Goal: Check status: Check status

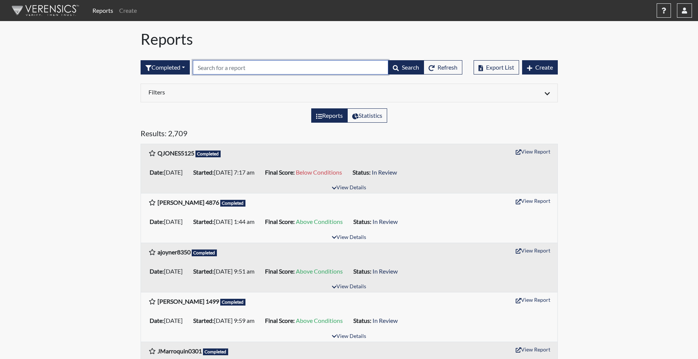
click at [215, 68] on input "text" at bounding box center [291, 67] width 196 height 14
type input "1499"
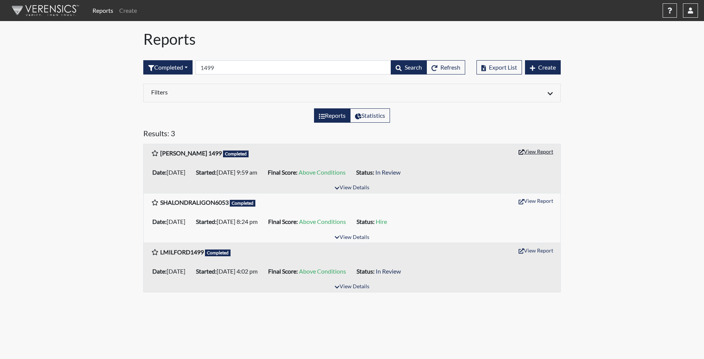
click at [537, 153] on button "View Report" at bounding box center [535, 152] width 41 height 12
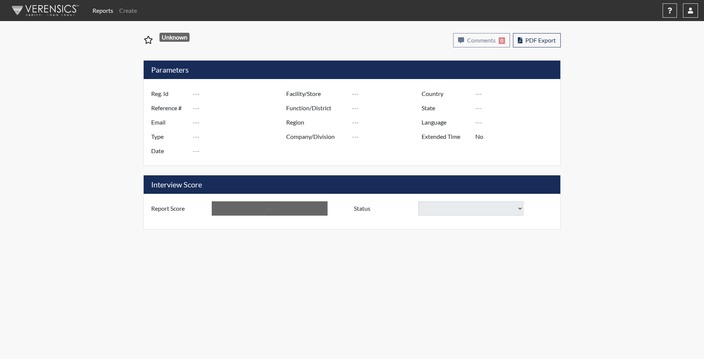
type input "[PERSON_NAME] 1499"
type input "48909"
type input "[EMAIL_ADDRESS][DOMAIN_NAME]"
type input "Corrections Pre-Employment"
type input "[DATE]"
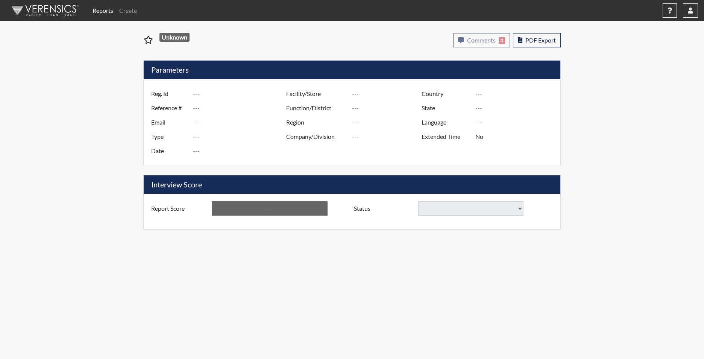
type input "Broad River CI"
type input "[GEOGRAPHIC_DATA]"
type input "[US_STATE]"
type input "English"
type input "Yes"
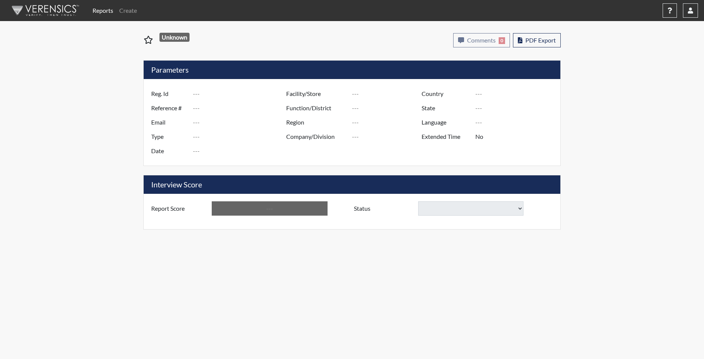
type input "Above Conditions"
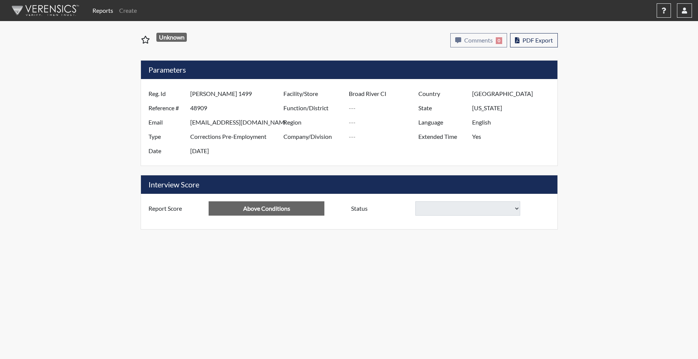
select select
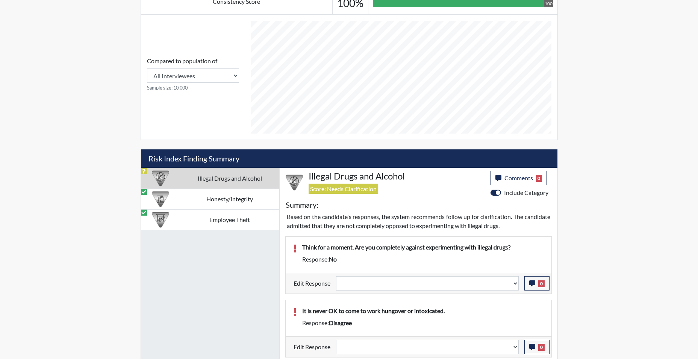
scroll to position [414, 0]
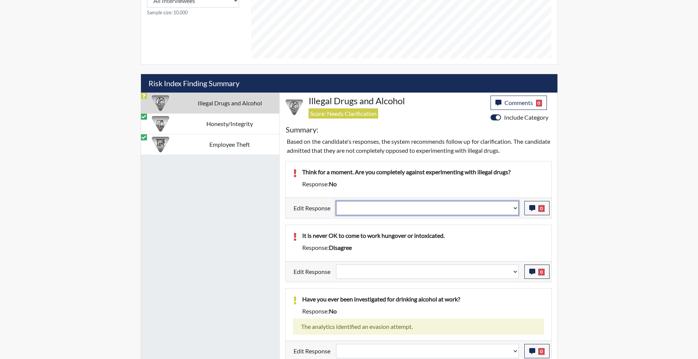
click at [514, 211] on select "Question is not relevant. Results will be updated. Reasonable explanation provi…" at bounding box center [427, 208] width 183 height 14
select select "reasonable-explanation-provided"
click at [336, 201] on select "Question is not relevant. Results will be updated. Reasonable explanation provi…" at bounding box center [427, 208] width 183 height 14
select select
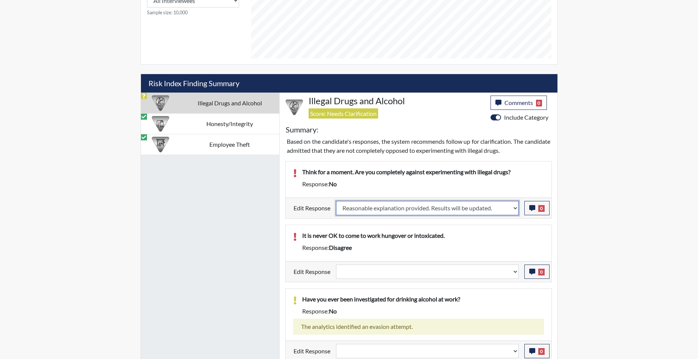
select select
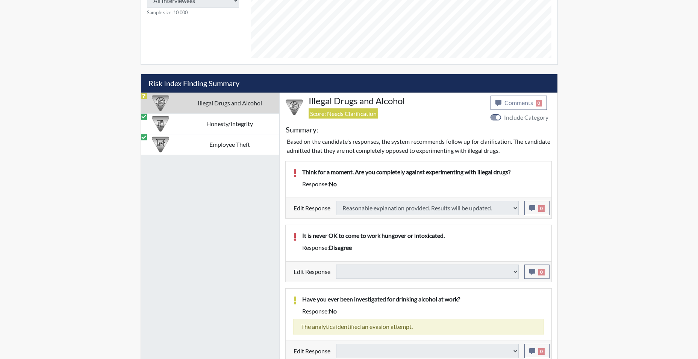
select select
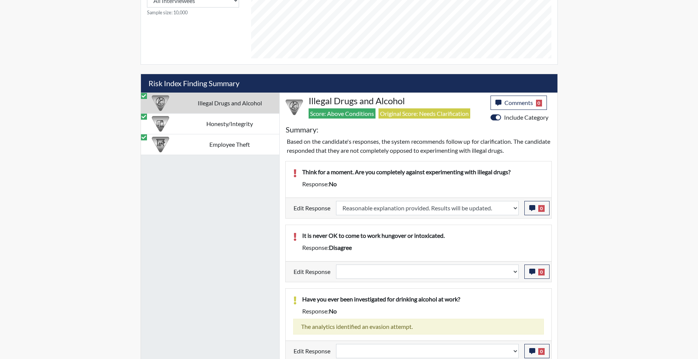
scroll to position [125, 312]
click at [530, 211] on button "0" at bounding box center [537, 208] width 25 height 14
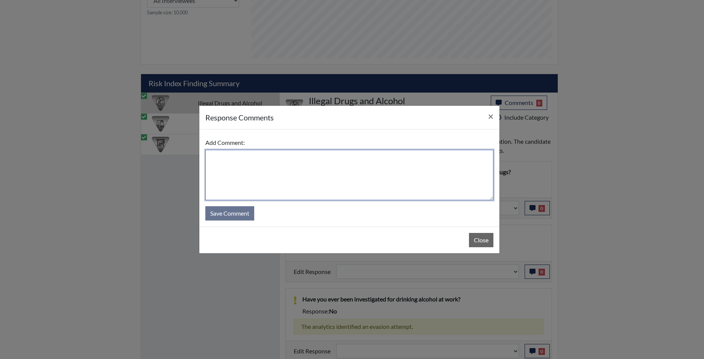
click at [345, 170] on textarea at bounding box center [349, 175] width 288 height 50
type textarea "app states yes"
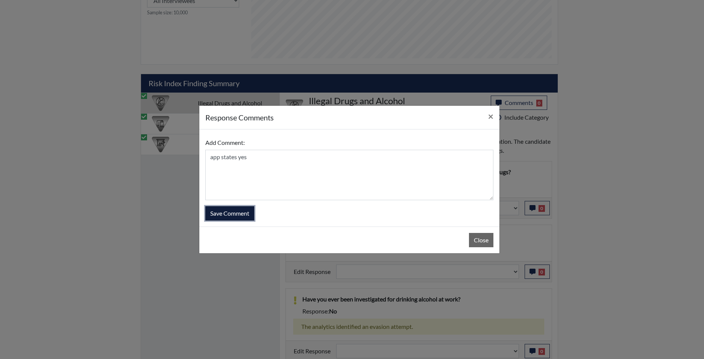
click at [242, 211] on button "Save Comment" at bounding box center [229, 213] width 49 height 14
select select
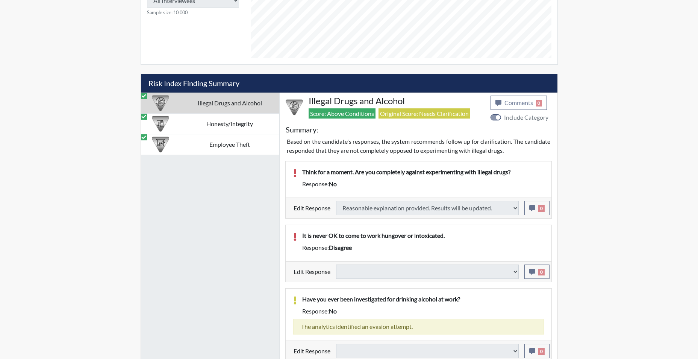
select select
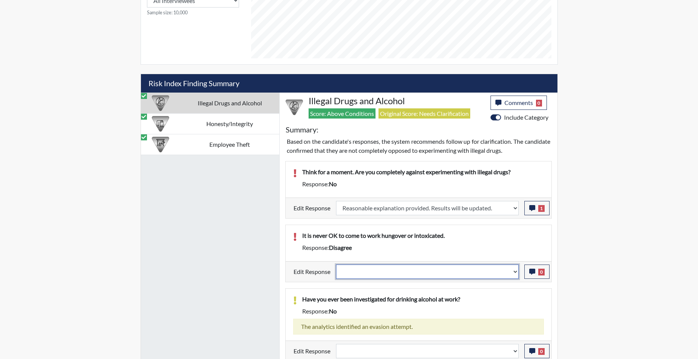
click at [516, 275] on select "Question is not relevant. Results will be updated. Reasonable explanation provi…" at bounding box center [427, 271] width 183 height 14
select select "reasonable-explanation-provided"
click at [336, 264] on select "Question is not relevant. Results will be updated. Reasonable explanation provi…" at bounding box center [427, 271] width 183 height 14
select select
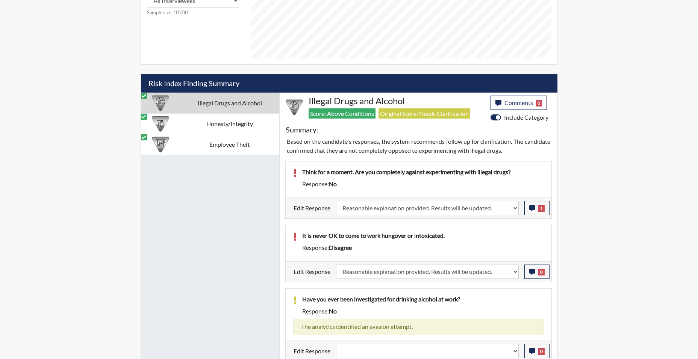
select select
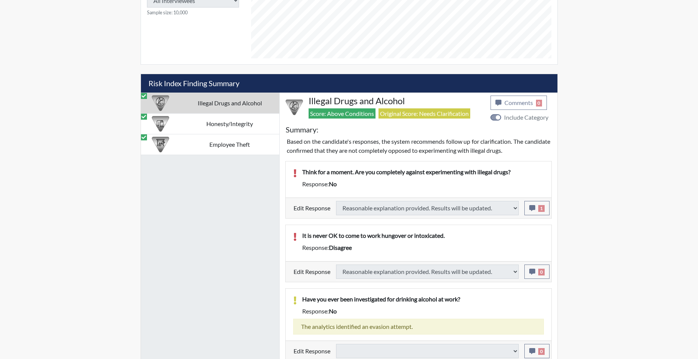
select select
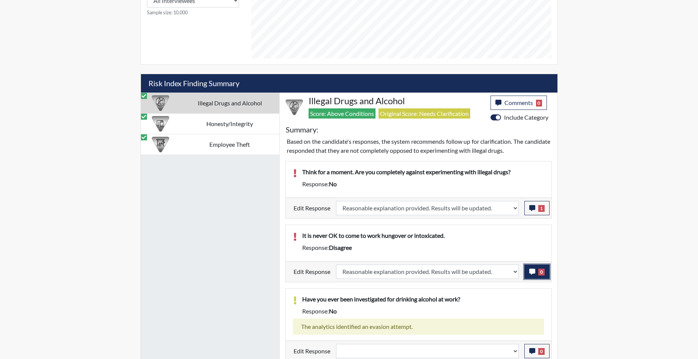
click at [534, 271] on icon "button" at bounding box center [532, 271] width 6 height 6
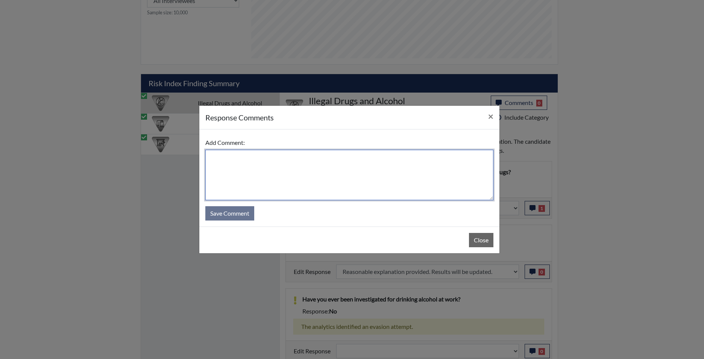
click at [355, 184] on textarea at bounding box center [349, 175] width 288 height 50
type textarea "app agrees"
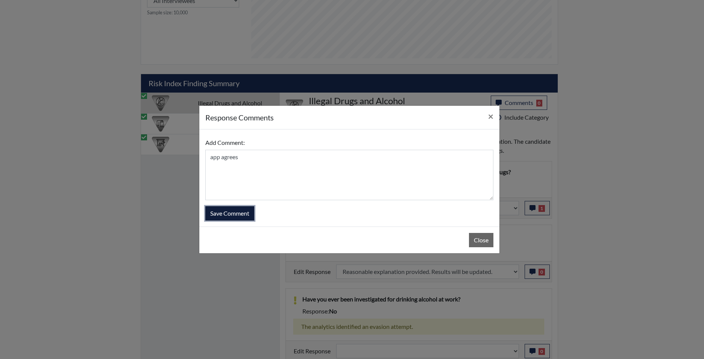
drag, startPoint x: 233, startPoint y: 216, endPoint x: 493, endPoint y: 199, distance: 260.8
click at [469, 226] on div "response Comments × Add Comment: app agrees Save Comment Close" at bounding box center [349, 179] width 301 height 148
click at [231, 217] on button "Save Comment" at bounding box center [229, 213] width 49 height 14
select select
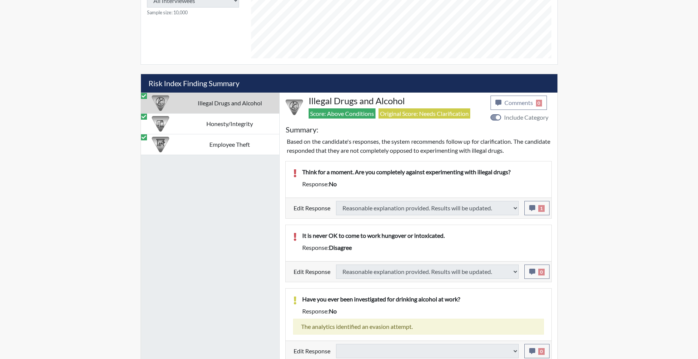
select select
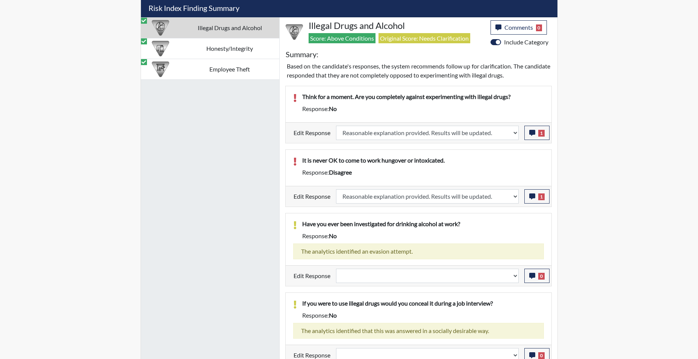
scroll to position [496, 0]
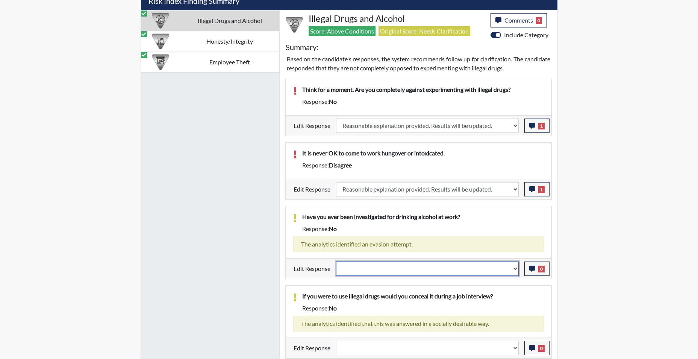
click at [514, 270] on select "Question is not relevant. Results will be updated. Reasonable explanation provi…" at bounding box center [427, 268] width 183 height 14
select select "reasonable-explanation-provided"
click at [336, 261] on select "Question is not relevant. Results will be updated. Reasonable explanation provi…" at bounding box center [427, 268] width 183 height 14
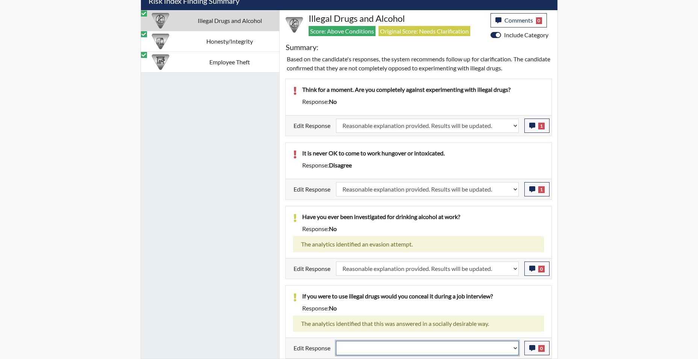
click at [518, 348] on select "Question is not relevant. Results will be updated. Reasonable explanation provi…" at bounding box center [427, 348] width 183 height 14
select select "reasonable-explanation-provided"
click at [336, 341] on select "Question is not relevant. Results will be updated. Reasonable explanation provi…" at bounding box center [427, 348] width 183 height 14
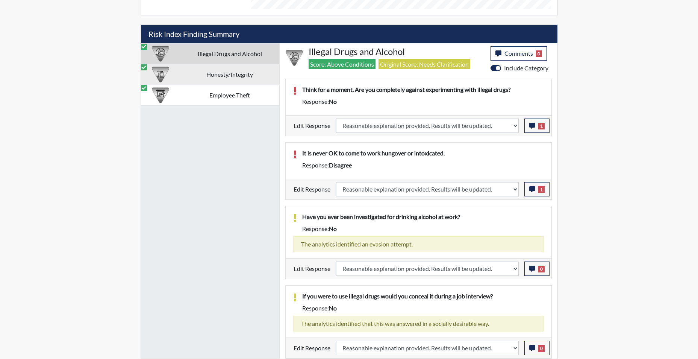
click at [216, 77] on td "Honesty/Integrity" at bounding box center [229, 74] width 99 height 21
select select
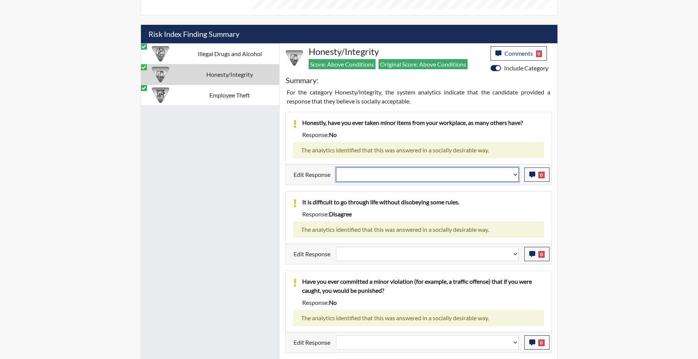
click at [515, 178] on select "Question is not relevant. Results will be updated. Reasonable explanation provi…" at bounding box center [427, 174] width 183 height 14
select select "reasonable-explanation-provided"
click at [336, 167] on select "Question is not relevant. Results will be updated. Reasonable explanation provi…" at bounding box center [427, 174] width 183 height 14
select select
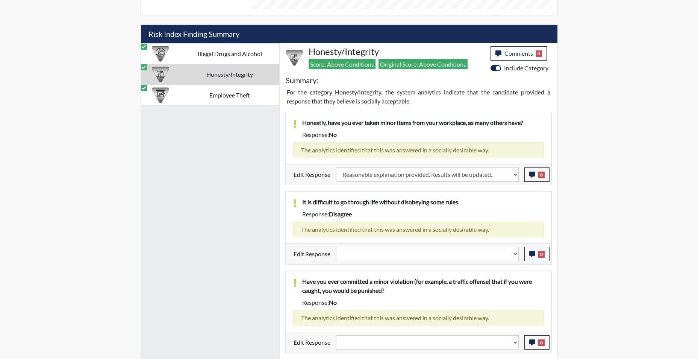
select select
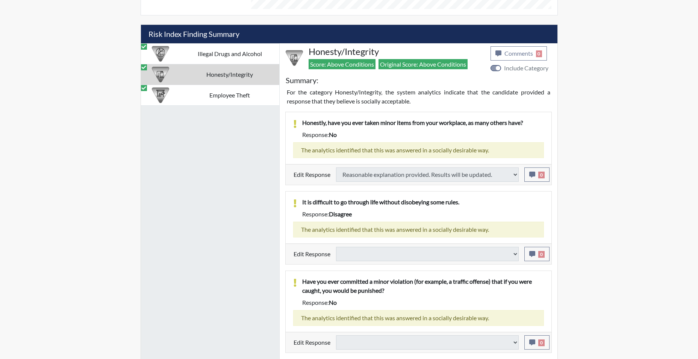
select select
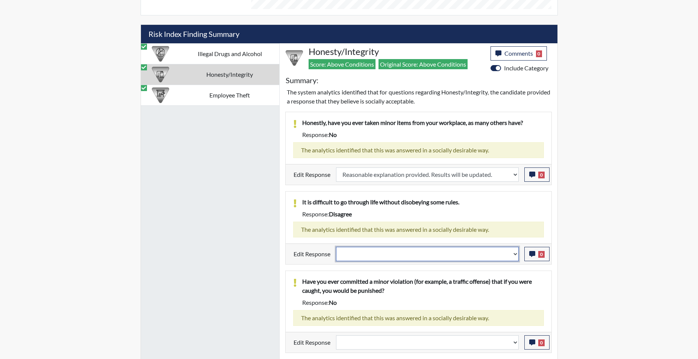
click at [516, 259] on select "Question is not relevant. Results will be updated. Reasonable explanation provi…" at bounding box center [427, 254] width 183 height 14
select select "reasonable-explanation-provided"
click at [336, 247] on select "Question is not relevant. Results will be updated. Reasonable explanation provi…" at bounding box center [427, 254] width 183 height 14
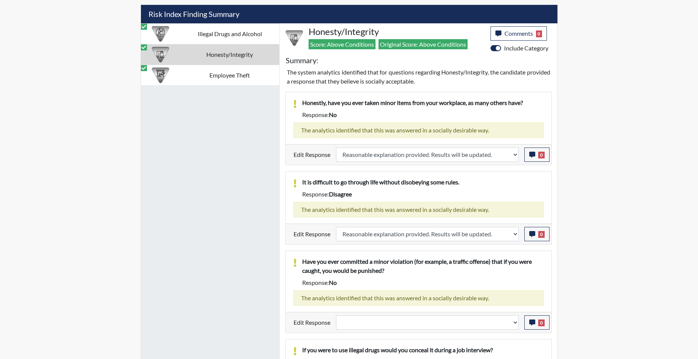
scroll to position [500, 0]
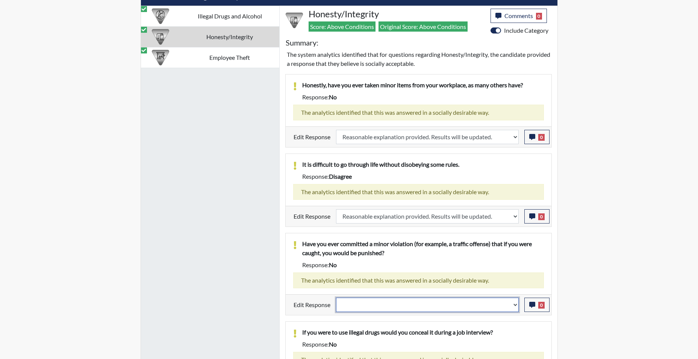
click at [516, 306] on select "Question is not relevant. Results will be updated. Reasonable explanation provi…" at bounding box center [427, 304] width 183 height 14
click at [336, 297] on select "Question is not relevant. Results will be updated. Reasonable explanation provi…" at bounding box center [427, 304] width 183 height 14
click at [489, 323] on div "If you were to use illegal drugs would you conceal it during a job interview? R…" at bounding box center [419, 348] width 266 height 52
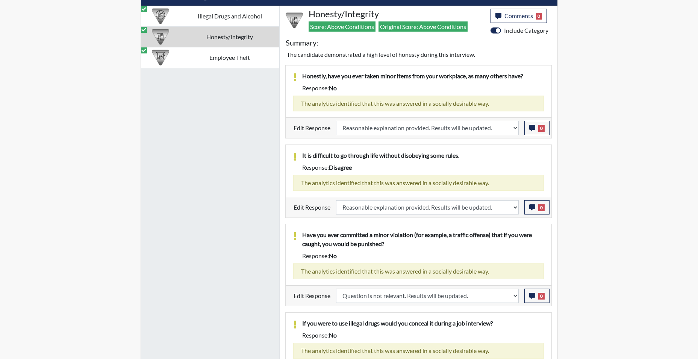
scroll to position [125, 312]
click at [516, 298] on select "Question is not relevant. Results will be updated. Reasonable explanation provi…" at bounding box center [427, 295] width 183 height 14
select select "reasonable-explanation-provided"
click at [336, 288] on select "Question is not relevant. Results will be updated. Reasonable explanation provi…" at bounding box center [427, 295] width 183 height 14
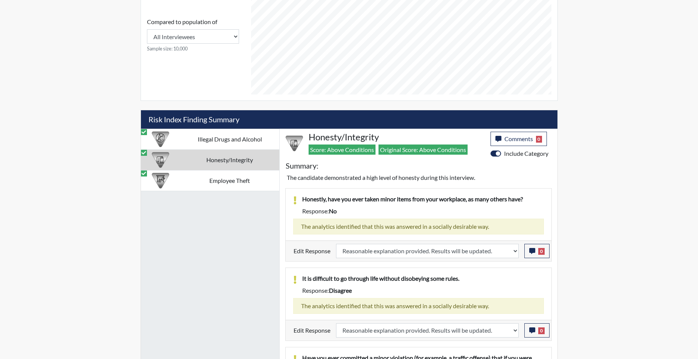
scroll to position [377, 0]
click at [221, 184] on td "Employee Theft" at bounding box center [229, 180] width 99 height 21
select select
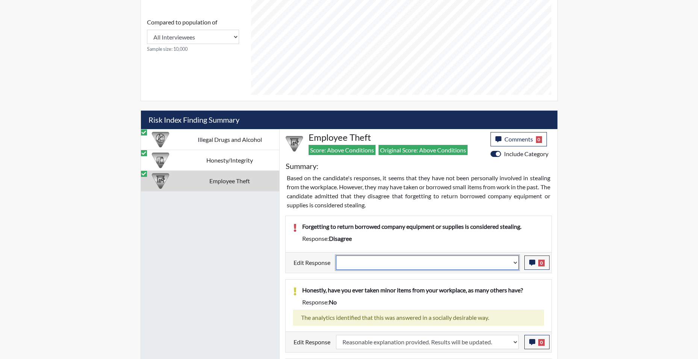
click at [511, 264] on select "Question is not relevant. Results will be updated. Reasonable explanation provi…" at bounding box center [427, 262] width 183 height 14
select select "reasonable-explanation-provided"
click at [336, 255] on select "Question is not relevant. Results will be updated. Reasonable explanation provi…" at bounding box center [427, 262] width 183 height 14
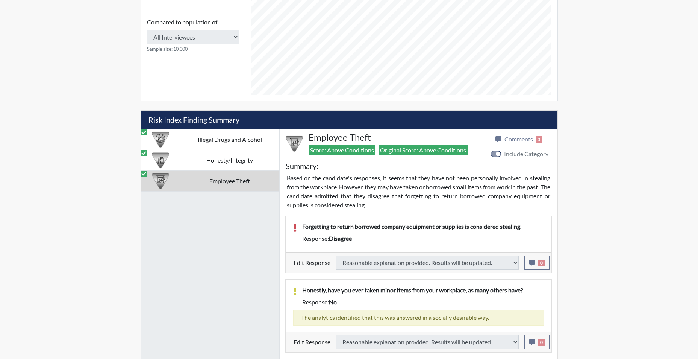
select select
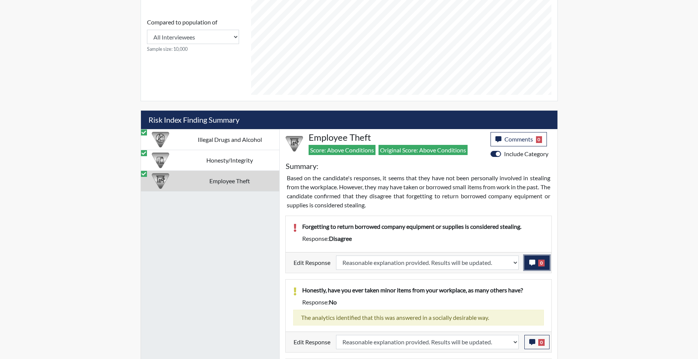
scroll to position [125, 312]
click at [532, 264] on icon "button" at bounding box center [532, 262] width 6 height 6
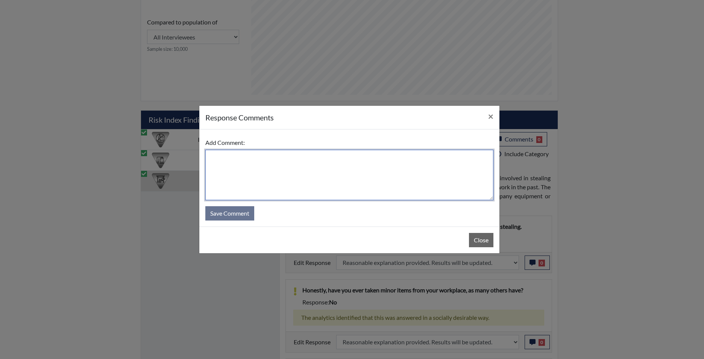
click at [366, 177] on textarea at bounding box center [349, 175] width 288 height 50
type textarea "app agrees"
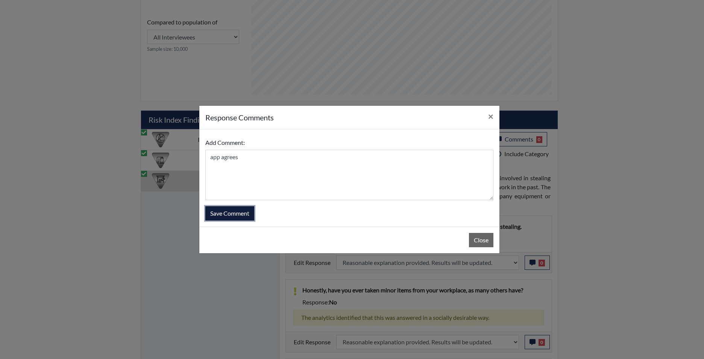
click at [243, 214] on button "Save Comment" at bounding box center [229, 213] width 49 height 14
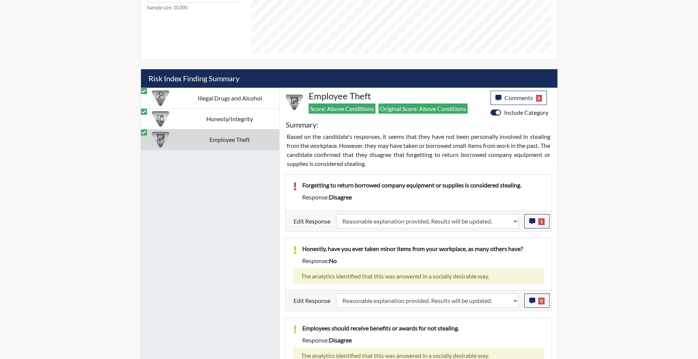
scroll to position [450, 0]
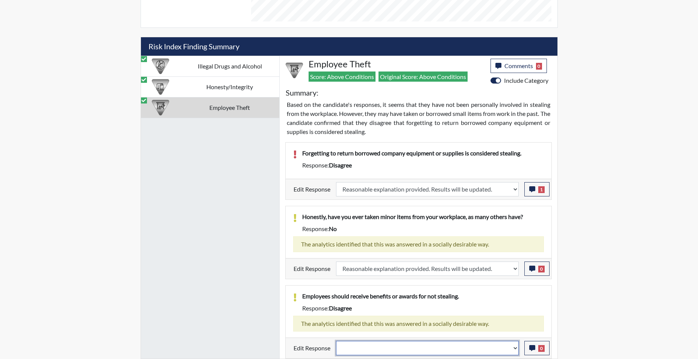
click at [403, 348] on select "Question is not relevant. Results will be updated. Reasonable explanation provi…" at bounding box center [427, 348] width 183 height 14
select select "reasonable-explanation-provided"
click at [336, 341] on select "Question is not relevant. Results will be updated. Reasonable explanation provi…" at bounding box center [427, 348] width 183 height 14
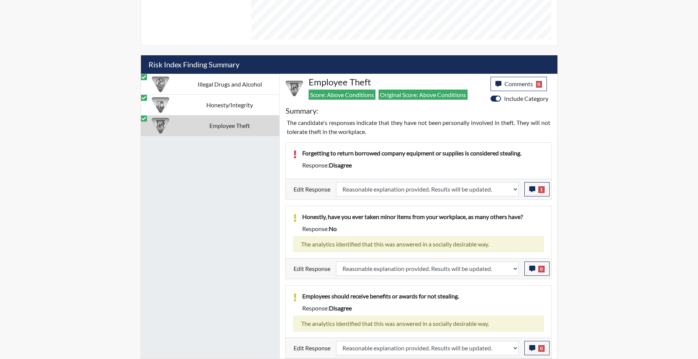
scroll to position [125, 312]
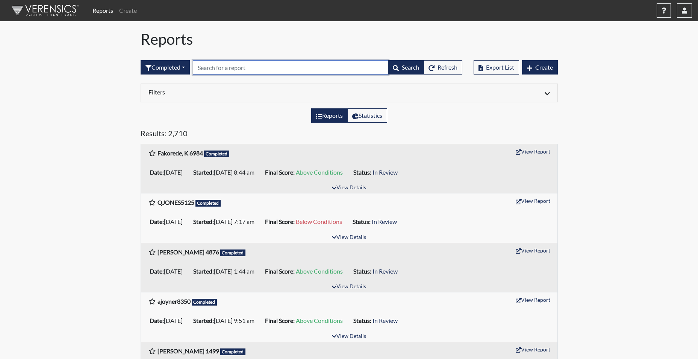
click at [220, 68] on input "text" at bounding box center [291, 67] width 196 height 14
type input "4864"
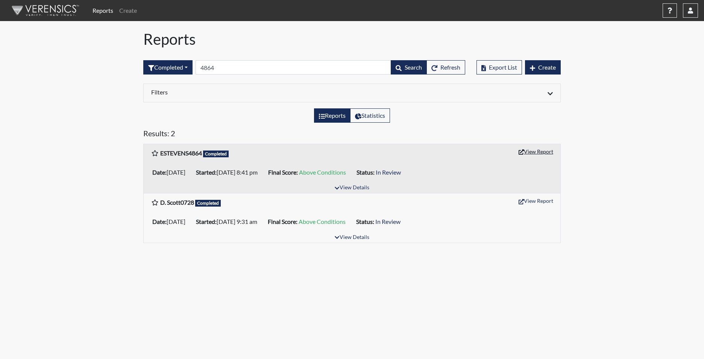
click at [535, 151] on button "View Report" at bounding box center [535, 152] width 41 height 12
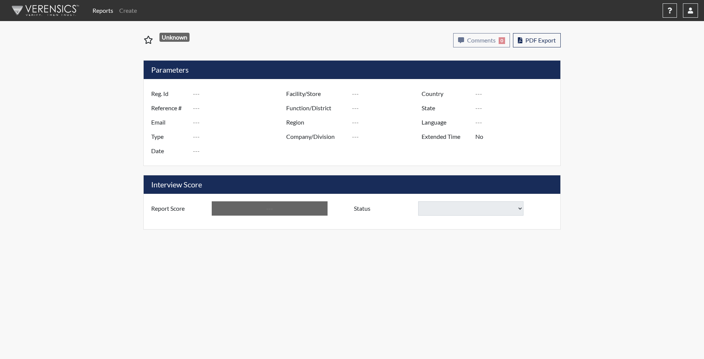
type input "ESTEVENS4864"
type input "48901"
type input "evan4315@gmail.com"
type input "Corrections Pre-Employment"
type input "[DATE]"
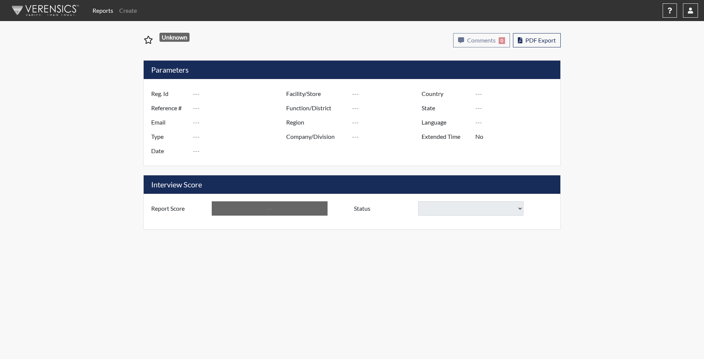
type input "[PERSON_NAME]"
type input "[GEOGRAPHIC_DATA]"
type input "[US_STATE]"
type input "English"
type input "Yes"
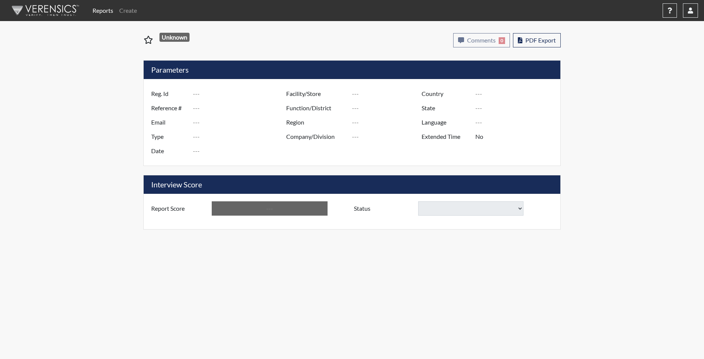
type input "Above Conditions"
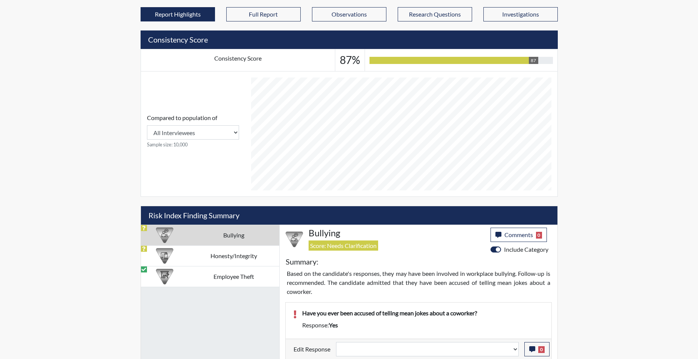
scroll to position [283, 0]
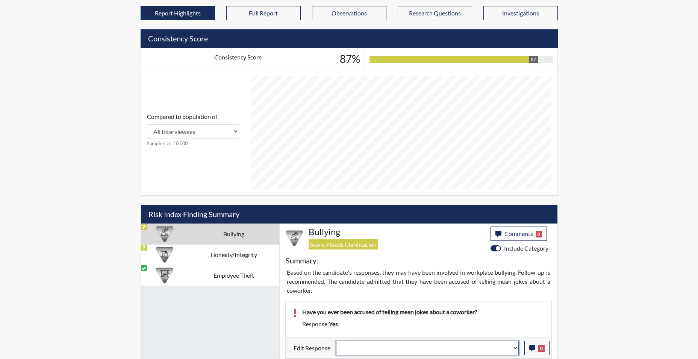
click at [517, 348] on select "Question is not relevant. Results will be updated. Reasonable explanation provi…" at bounding box center [427, 348] width 183 height 14
select select "reasonable-explanation-provided"
click at [336, 341] on select "Question is not relevant. Results will be updated. Reasonable explanation provi…" at bounding box center [427, 348] width 183 height 14
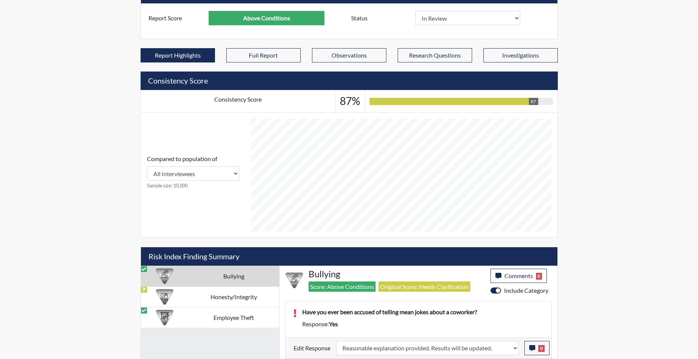
scroll to position [125, 312]
click at [530, 346] on icon "button" at bounding box center [532, 348] width 6 height 6
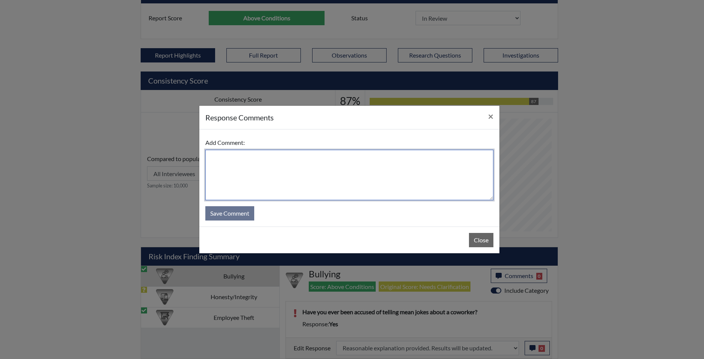
click at [300, 179] on textarea at bounding box center [349, 175] width 288 height 50
type textarea "app states it was fat jokes joking with one another"
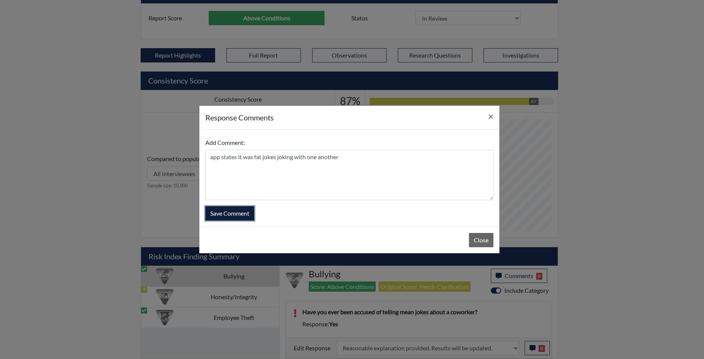
click at [247, 218] on button "Save Comment" at bounding box center [229, 213] width 49 height 14
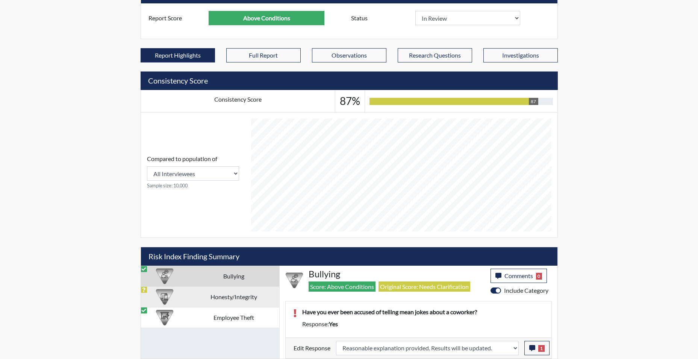
click at [249, 302] on td "Honesty/Integrity" at bounding box center [234, 296] width 91 height 21
select select
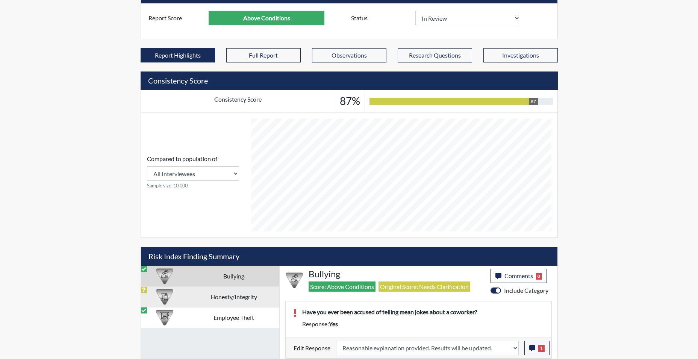
select select
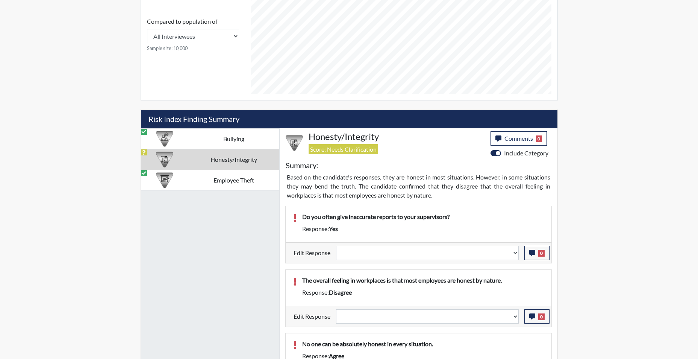
scroll to position [391, 0]
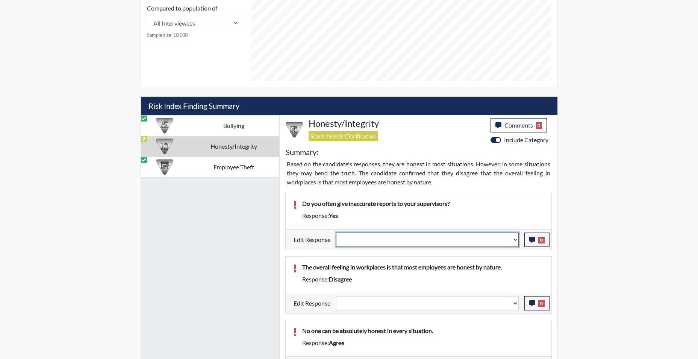
click at [512, 241] on select "Question is not relevant. Results will be updated. Reasonable explanation provi…" at bounding box center [427, 239] width 183 height 14
select select "reasonable-explanation-provided"
click at [336, 232] on select "Question is not relevant. Results will be updated. Reasonable explanation provi…" at bounding box center [427, 239] width 183 height 14
select select
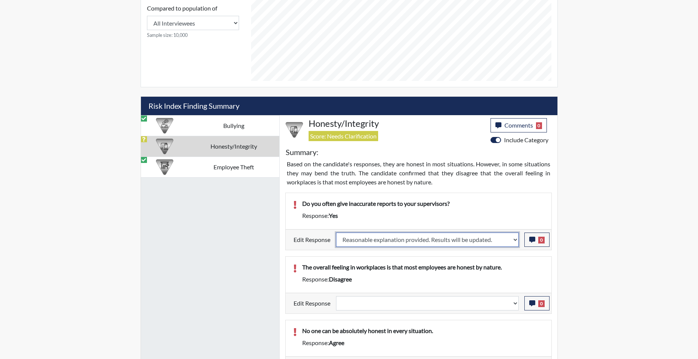
select select
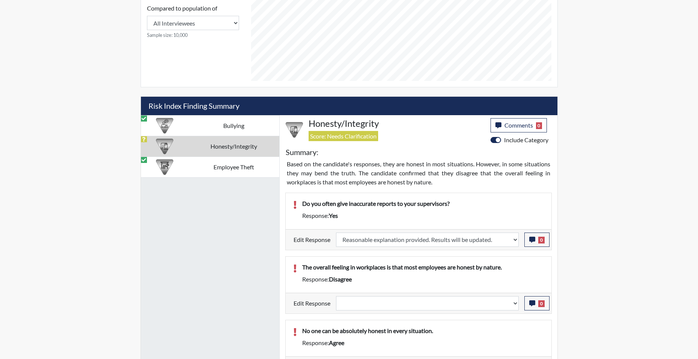
select select
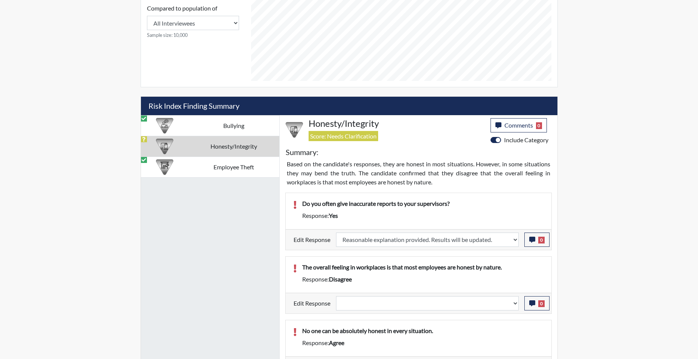
select select
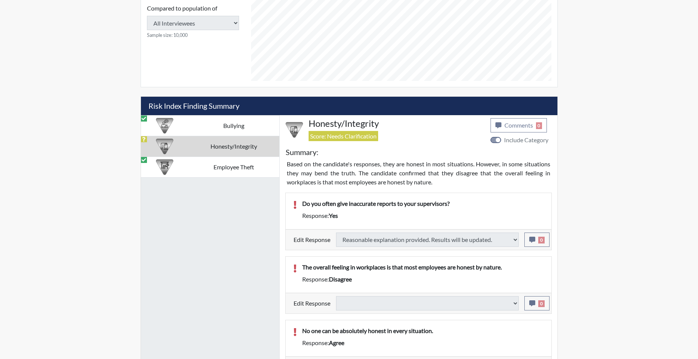
select select
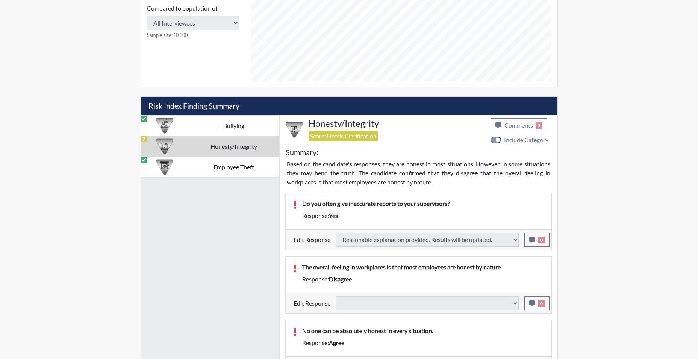
select select
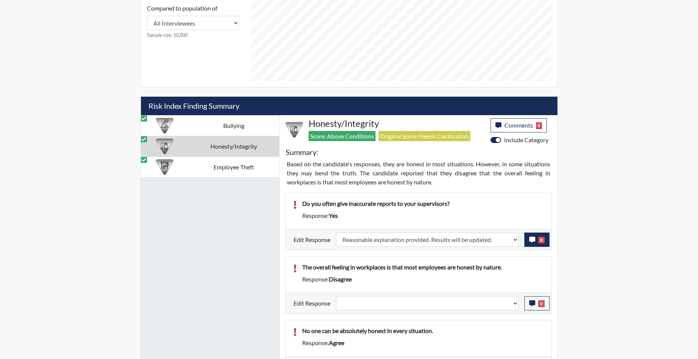
scroll to position [125, 312]
click at [532, 243] on button "0" at bounding box center [537, 239] width 25 height 14
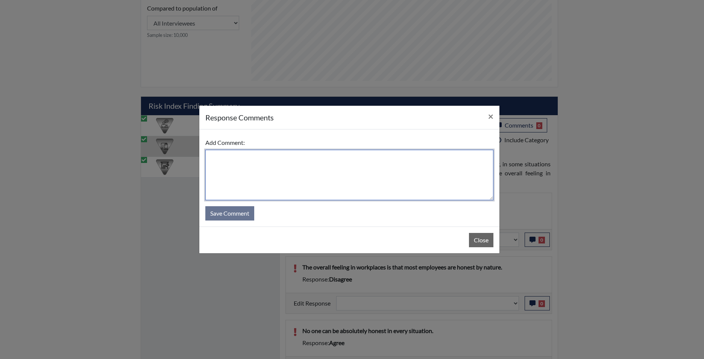
click at [411, 173] on textarea at bounding box center [349, 175] width 288 height 50
type textarea "app states no"
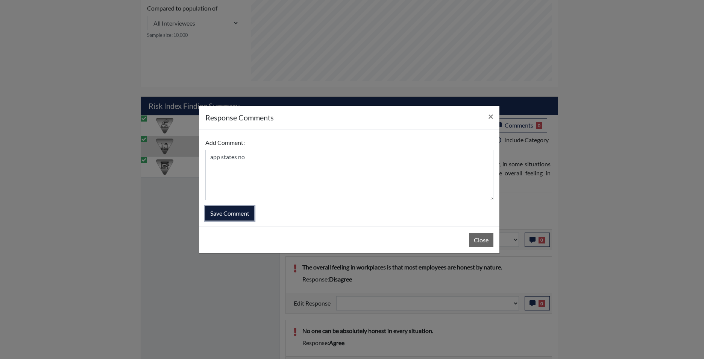
click at [240, 216] on button "Save Comment" at bounding box center [229, 213] width 49 height 14
select select
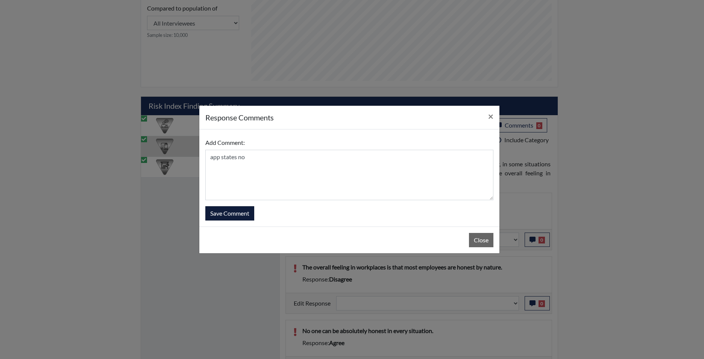
select select
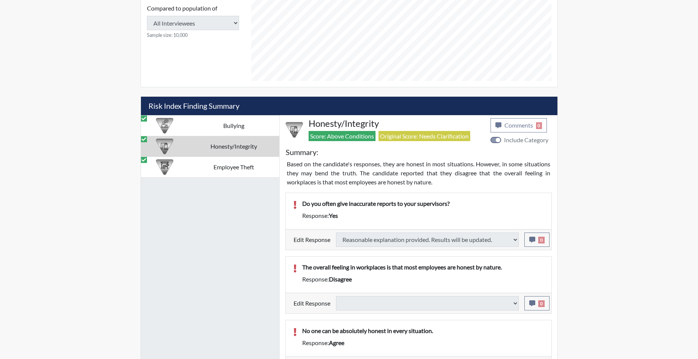
select select
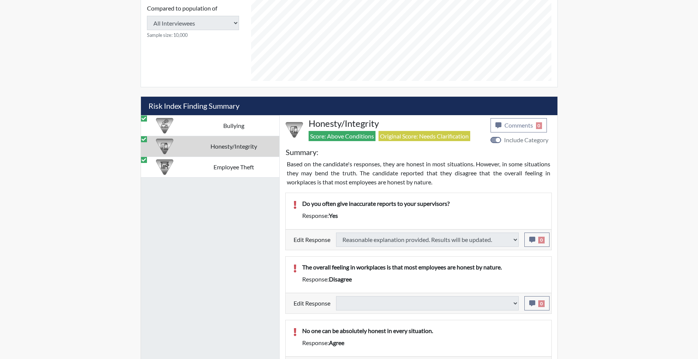
select select
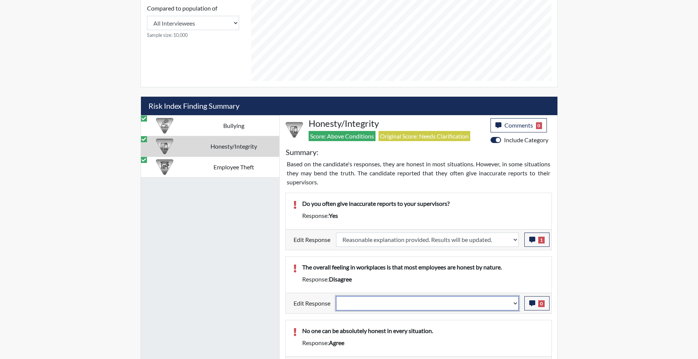
click at [511, 303] on select "Question is not relevant. Results will be updated. Reasonable explanation provi…" at bounding box center [427, 303] width 183 height 14
select select "reasonable-explanation-provided"
click at [336, 296] on select "Question is not relevant. Results will be updated. Reasonable explanation provi…" at bounding box center [427, 303] width 183 height 14
select select
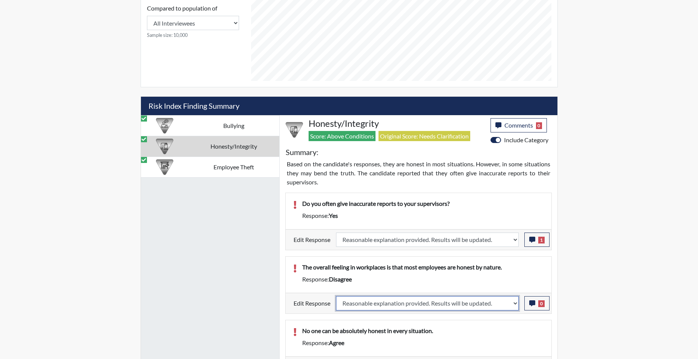
select select
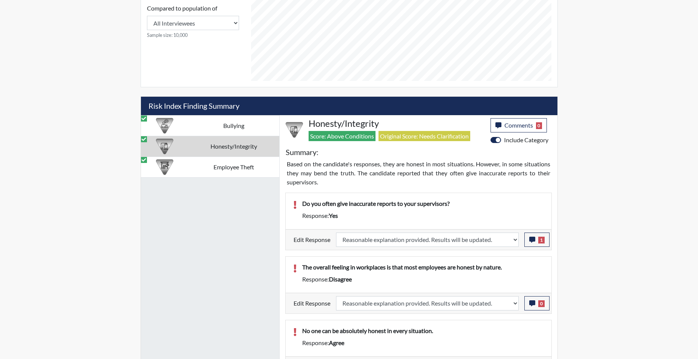
select select
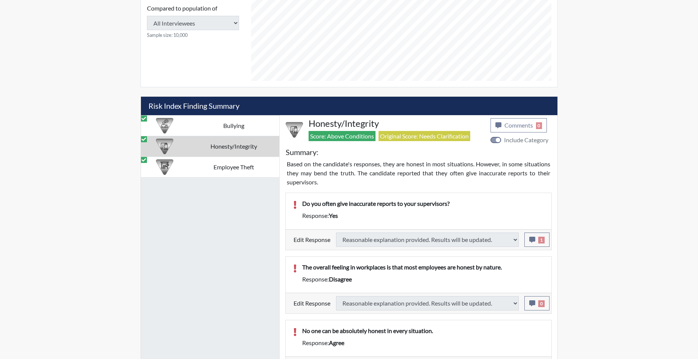
select select
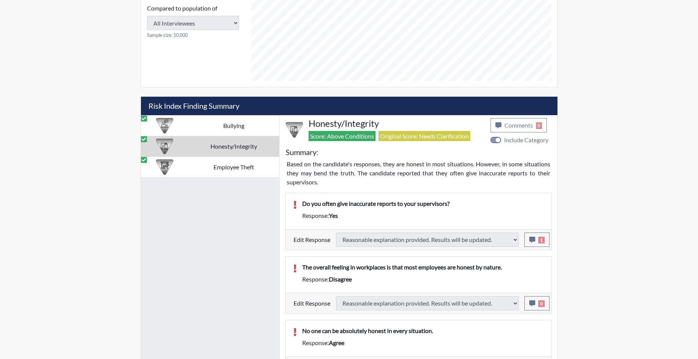
select select
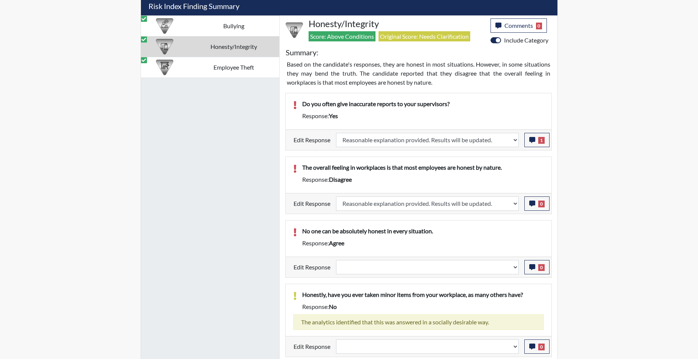
scroll to position [504, 0]
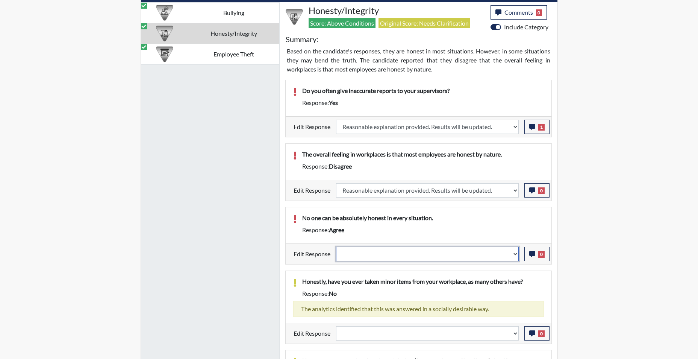
click at [516, 254] on select "Question is not relevant. Results will be updated. Reasonable explanation provi…" at bounding box center [427, 254] width 183 height 14
select select "reasonable-explanation-provided"
click at [336, 247] on select "Question is not relevant. Results will be updated. Reasonable explanation provi…" at bounding box center [427, 254] width 183 height 14
select select
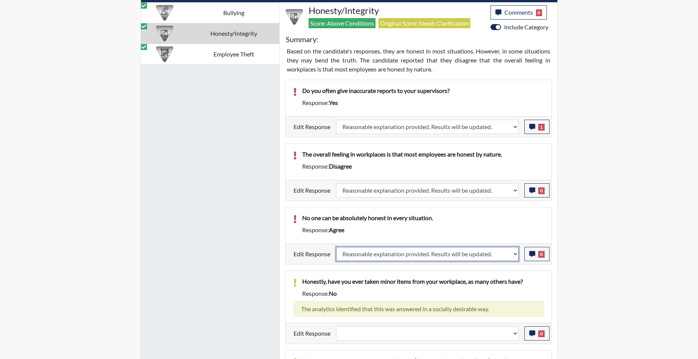
select select
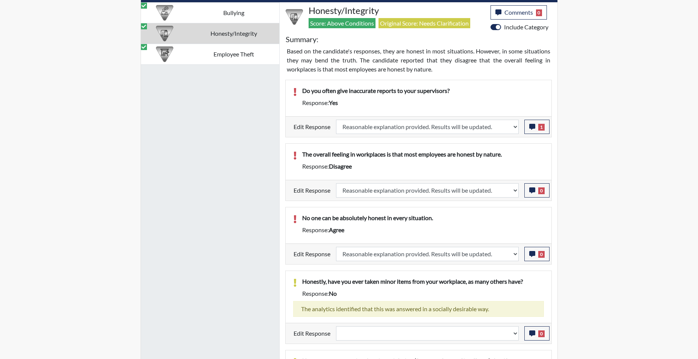
select select
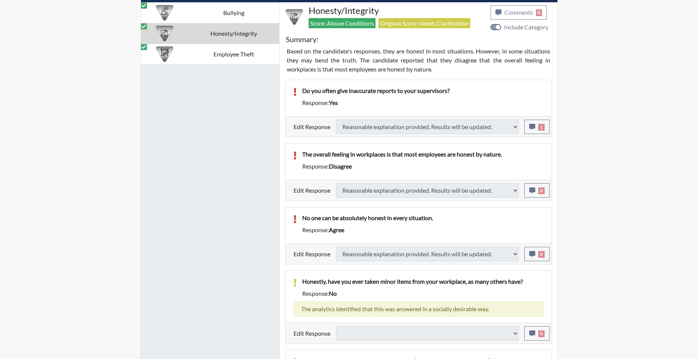
select select
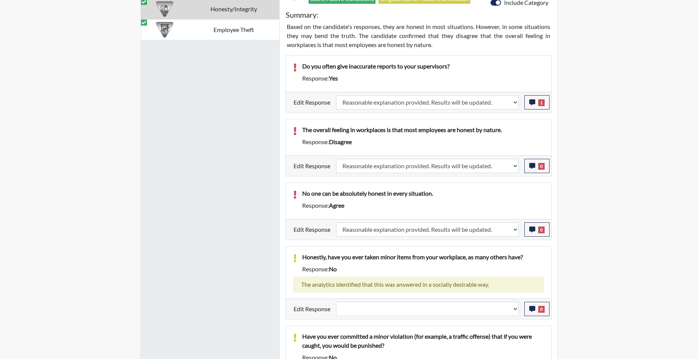
scroll to position [541, 0]
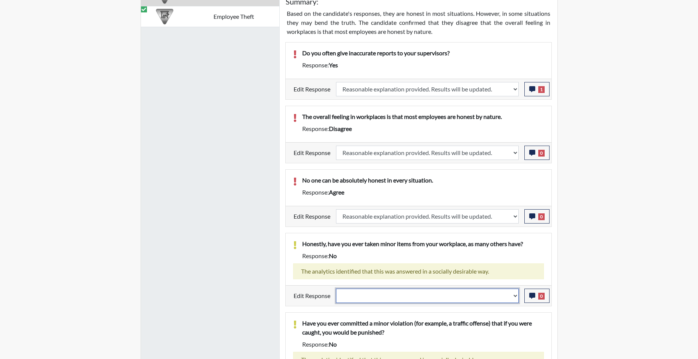
click at [514, 299] on select "Question is not relevant. Results will be updated. Reasonable explanation provi…" at bounding box center [427, 295] width 183 height 14
select select "reasonable-explanation-provided"
click at [336, 288] on select "Question is not relevant. Results will be updated. Reasonable explanation provi…" at bounding box center [427, 295] width 183 height 14
select select
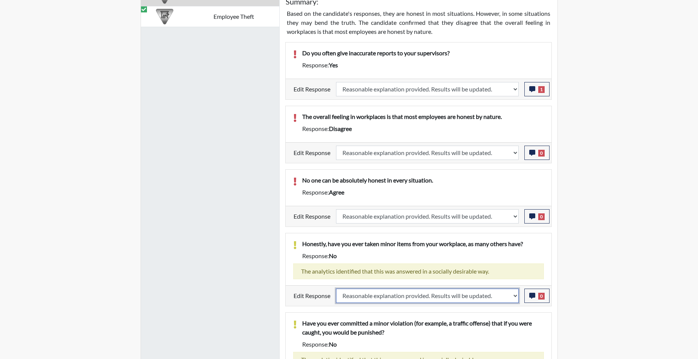
select select
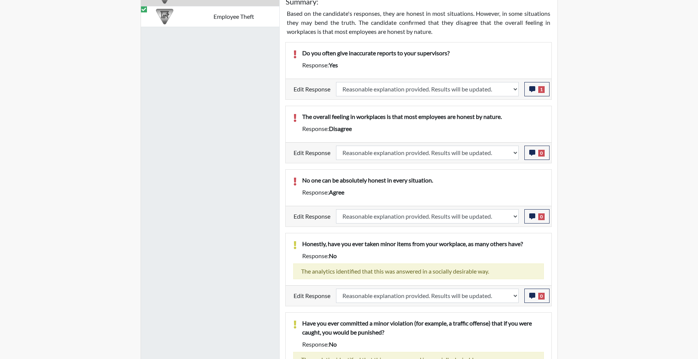
select select
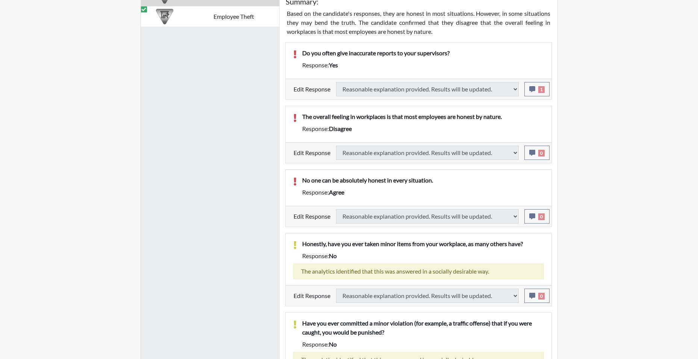
select select
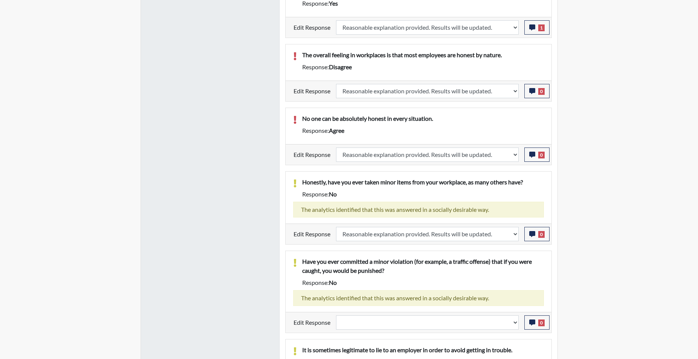
scroll to position [654, 0]
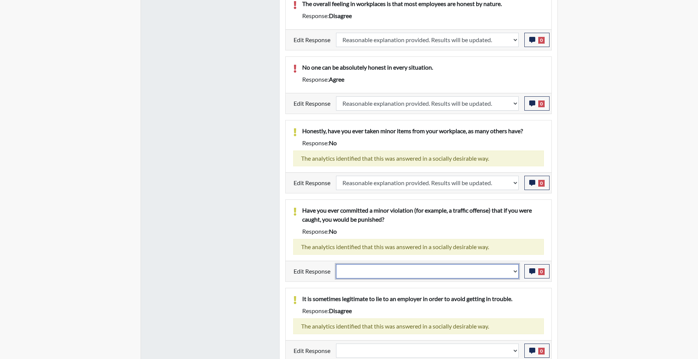
click at [515, 271] on select "Question is not relevant. Results will be updated. Reasonable explanation provi…" at bounding box center [427, 271] width 183 height 14
select select "reasonable-explanation-provided"
click at [336, 264] on select "Question is not relevant. Results will be updated. Reasonable explanation provi…" at bounding box center [427, 271] width 183 height 14
select select
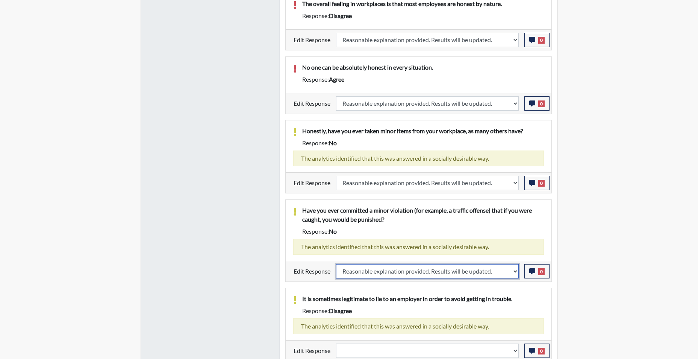
select select
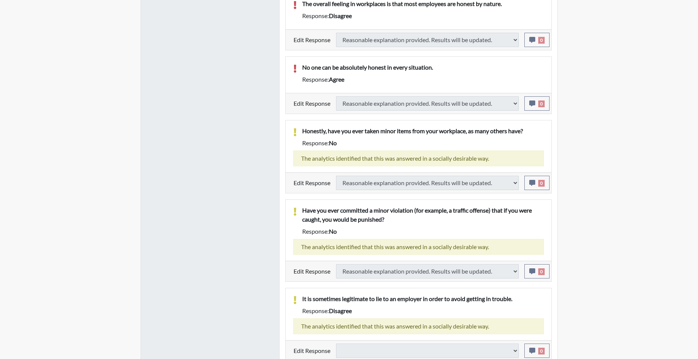
select select
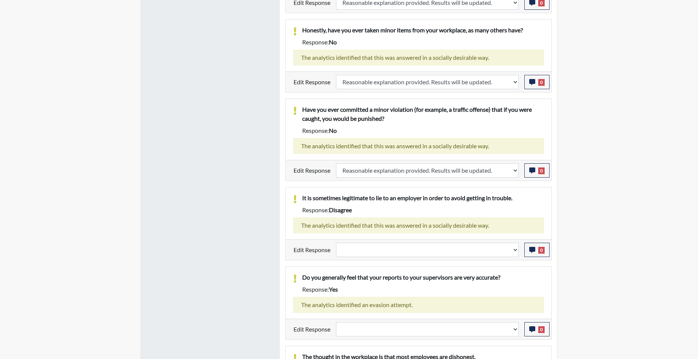
scroll to position [767, 0]
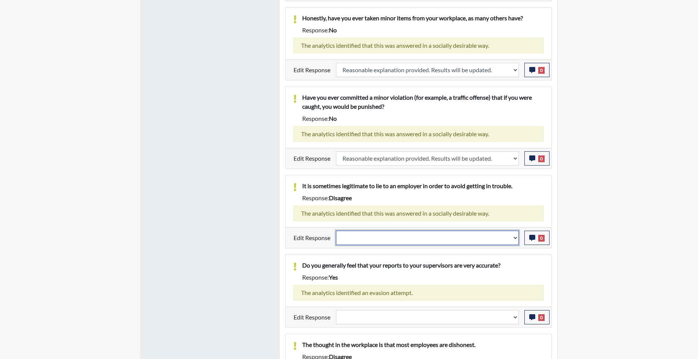
click at [515, 240] on select "Question is not relevant. Results will be updated. Reasonable explanation provi…" at bounding box center [427, 238] width 183 height 14
select select "reasonable-explanation-provided"
click at [336, 231] on select "Question is not relevant. Results will be updated. Reasonable explanation provi…" at bounding box center [427, 238] width 183 height 14
select select
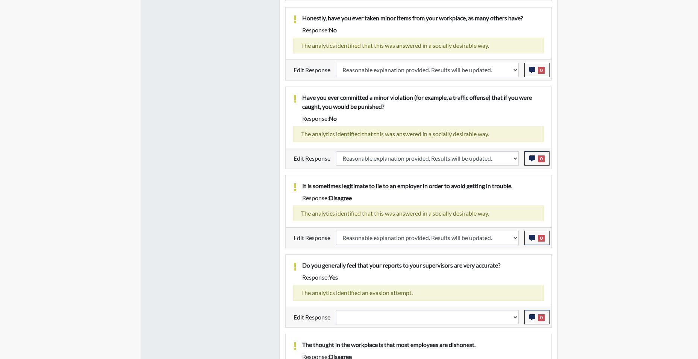
select select
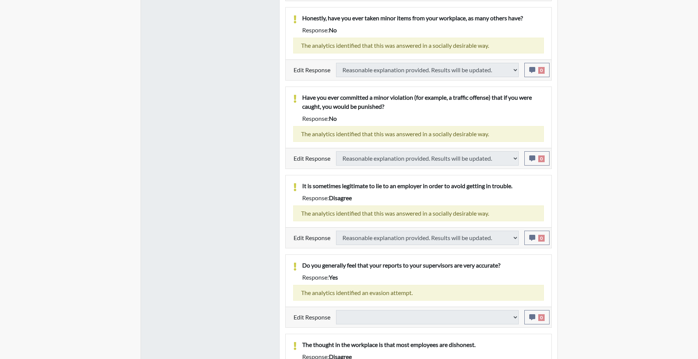
select select
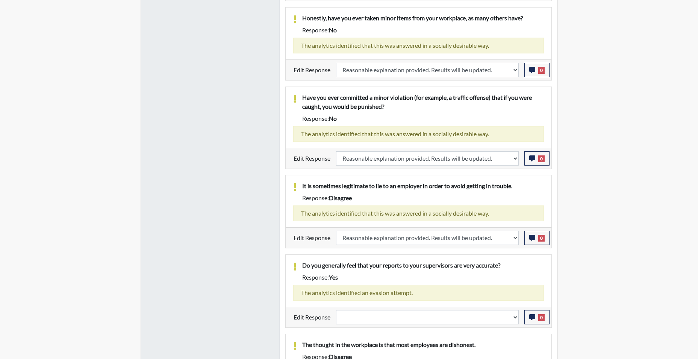
scroll to position [125, 312]
click at [517, 318] on select "Question is not relevant. Results will be updated. Reasonable explanation provi…" at bounding box center [427, 317] width 183 height 14
select select "reasonable-explanation-provided"
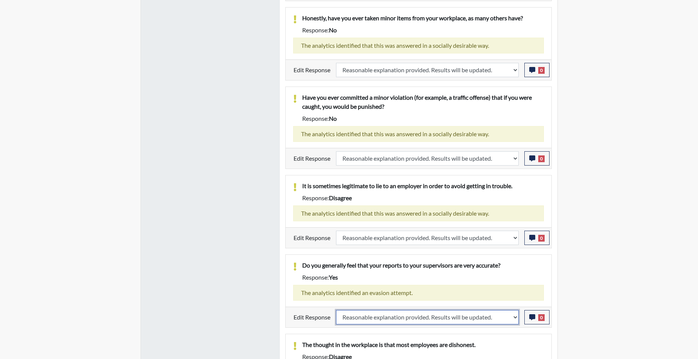
click at [336, 310] on select "Question is not relevant. Results will be updated. Reasonable explanation provi…" at bounding box center [427, 317] width 183 height 14
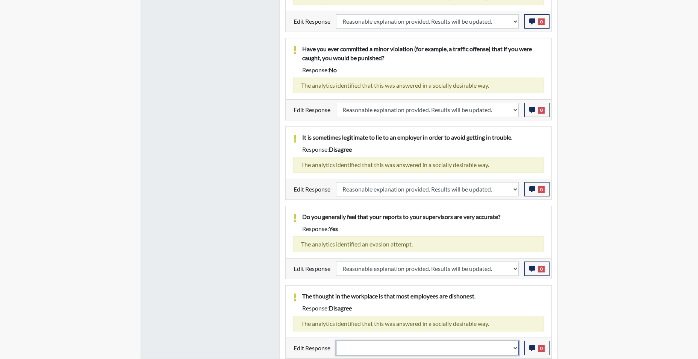
click at [517, 352] on select "Question is not relevant. Results will be updated. Reasonable explanation provi…" at bounding box center [427, 348] width 183 height 14
select select "reasonable-explanation-provided"
click at [336, 341] on select "Question is not relevant. Results will be updated. Reasonable explanation provi…" at bounding box center [427, 348] width 183 height 14
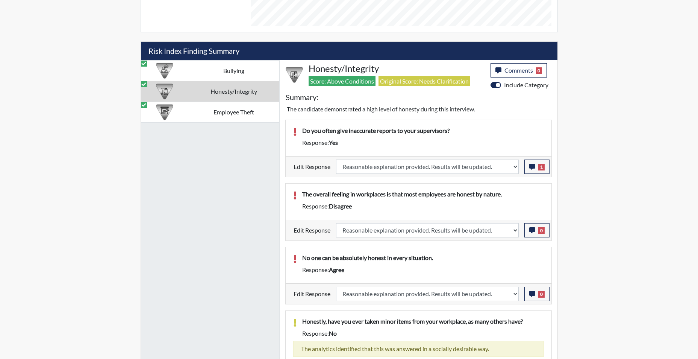
scroll to position [431, 0]
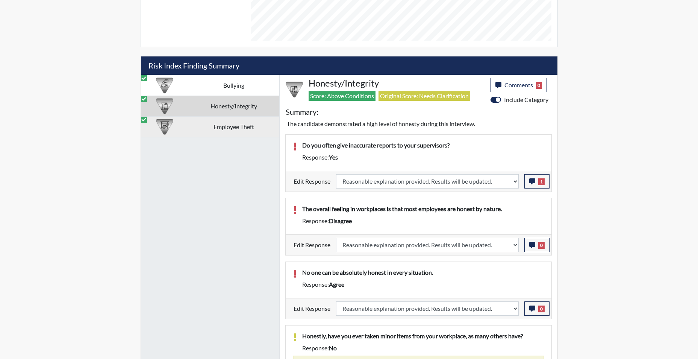
click at [240, 132] on td "Employee Theft" at bounding box center [234, 126] width 91 height 21
select select
select select "reasonable-explanation-provided"
select select
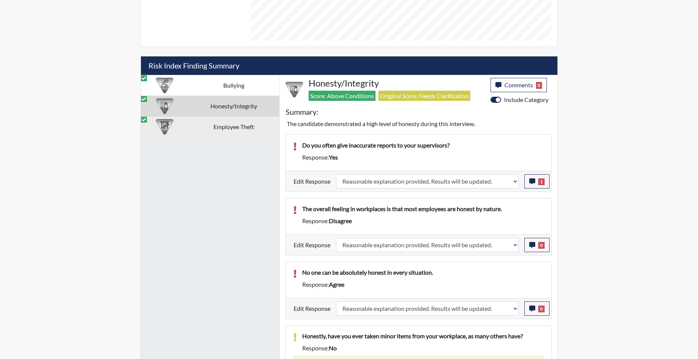
select select
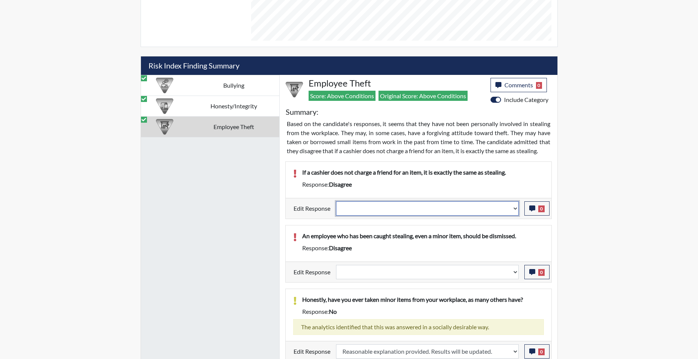
click at [513, 209] on select "Question is not relevant. Results will be updated. Reasonable explanation provi…" at bounding box center [427, 208] width 183 height 14
select select "reasonable-explanation-provided"
click at [336, 201] on select "Question is not relevant. Results will be updated. Reasonable explanation provi…" at bounding box center [427, 208] width 183 height 14
select select
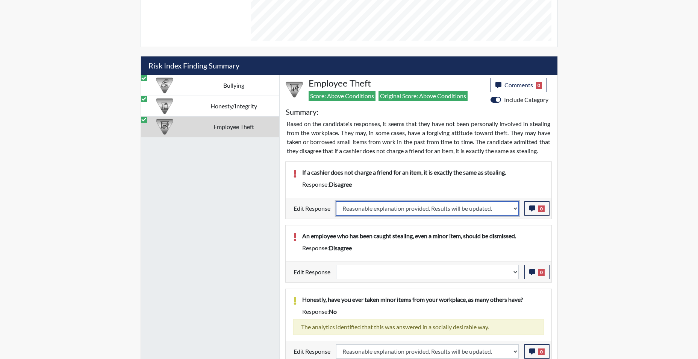
select select
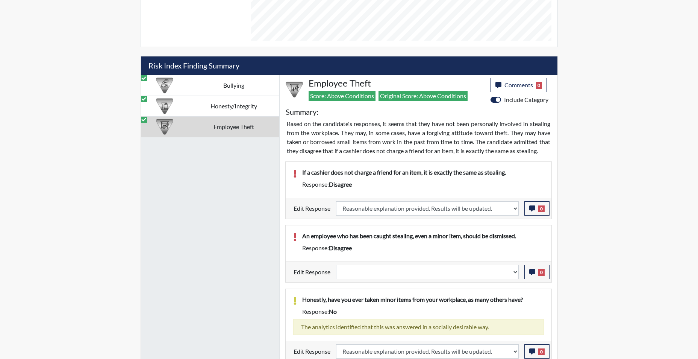
select select
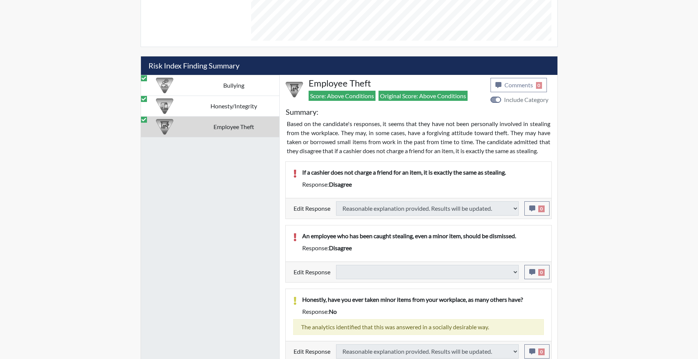
select select
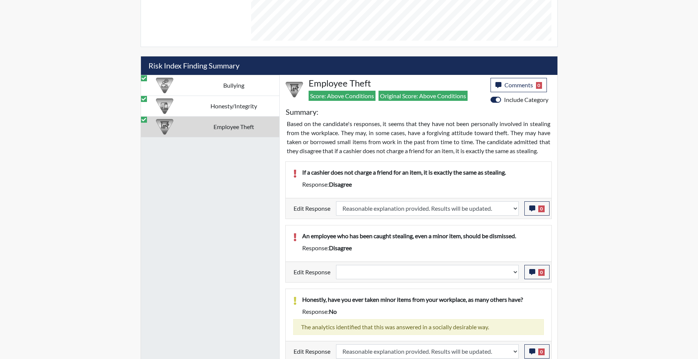
scroll to position [125, 312]
click at [534, 208] on icon "button" at bounding box center [532, 208] width 6 height 6
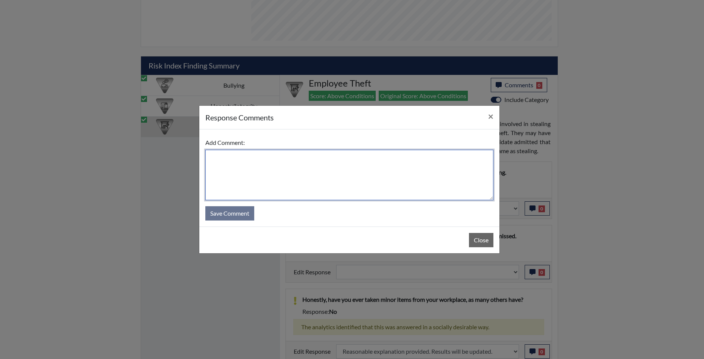
click at [414, 160] on textarea at bounding box center [349, 175] width 288 height 50
type textarea "app states agree"
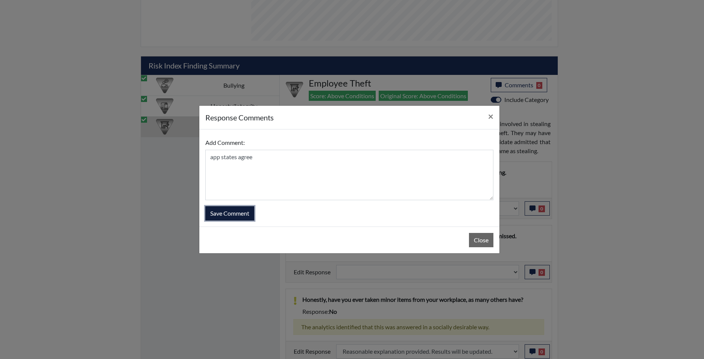
click at [236, 215] on button "Save Comment" at bounding box center [229, 213] width 49 height 14
select select
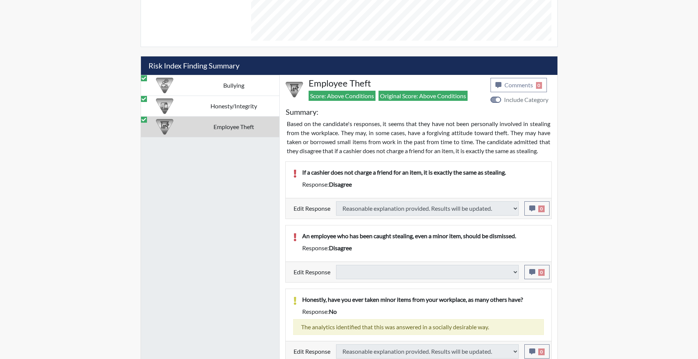
select select
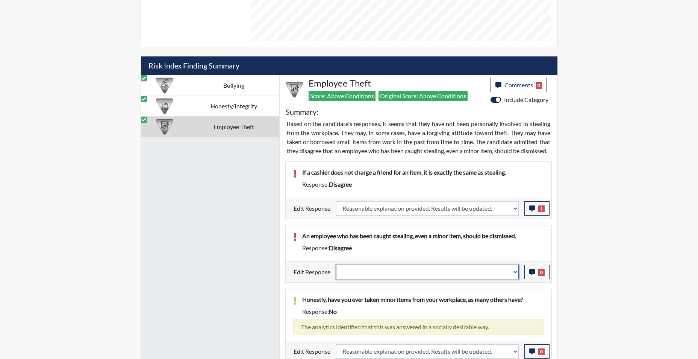
click at [516, 279] on select "Question is not relevant. Results will be updated. Reasonable explanation provi…" at bounding box center [427, 272] width 183 height 14
select select "reasonable-explanation-provided"
click at [336, 273] on select "Question is not relevant. Results will be updated. Reasonable explanation provi…" at bounding box center [427, 272] width 183 height 14
select select
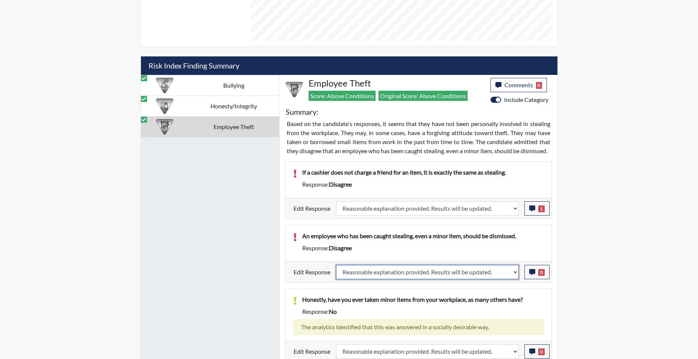
select select
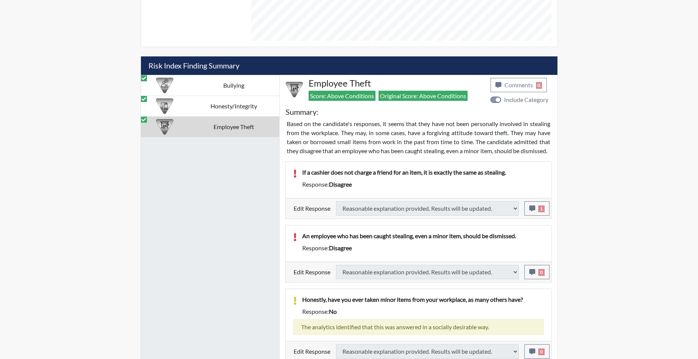
select select
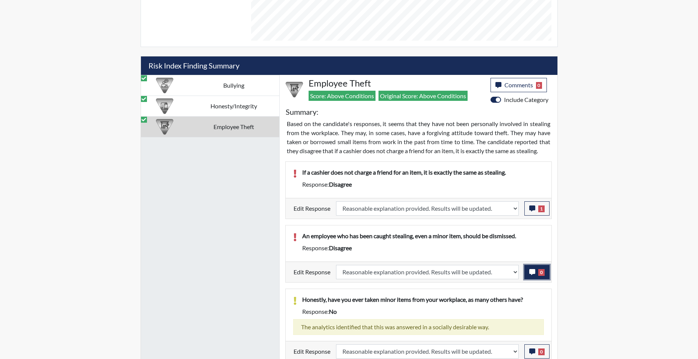
click at [534, 272] on icon "button" at bounding box center [532, 272] width 6 height 6
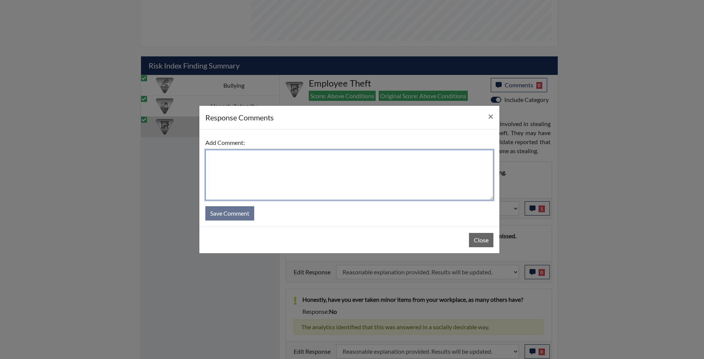
click at [375, 166] on textarea at bounding box center [349, 175] width 288 height 50
type textarea "app agrees"
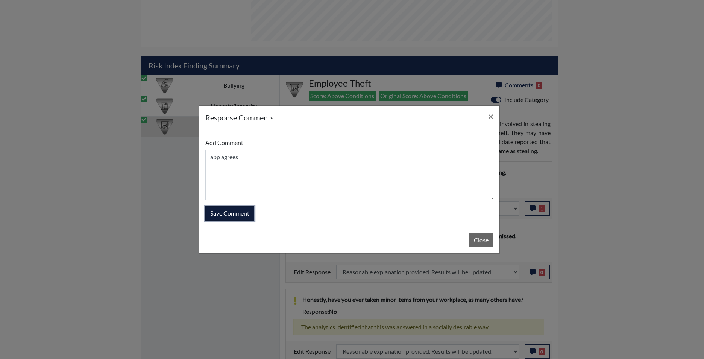
click at [230, 207] on button "Save Comment" at bounding box center [229, 213] width 49 height 14
select select
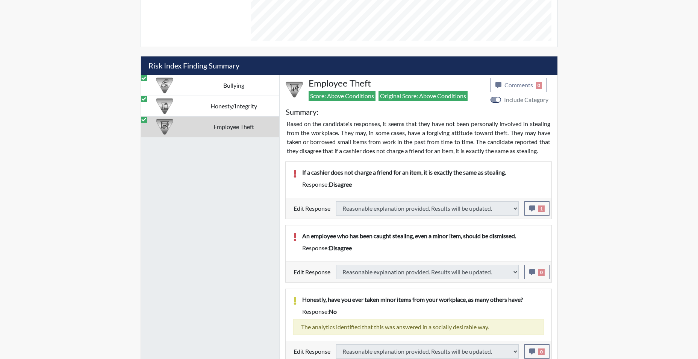
select select
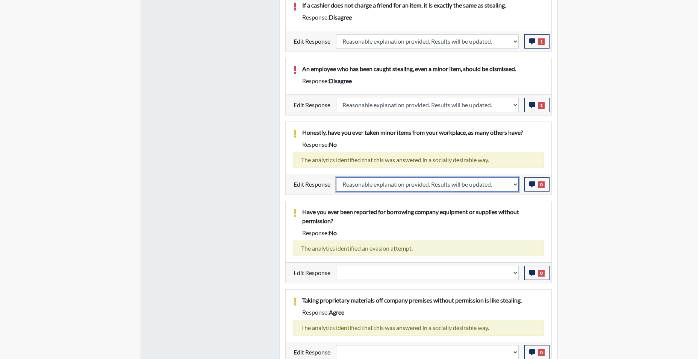
scroll to position [682, 0]
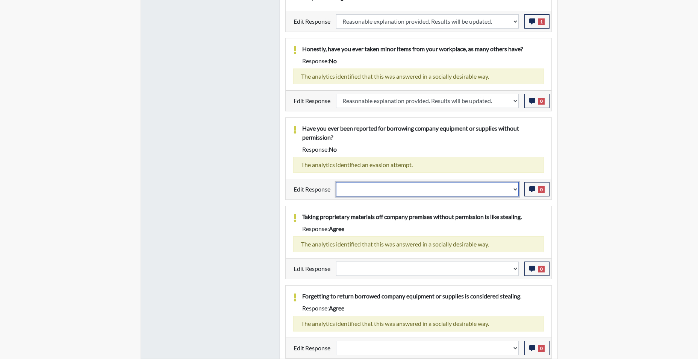
click at [513, 190] on select "Question is not relevant. Results will be updated. Reasonable explanation provi…" at bounding box center [427, 189] width 183 height 14
select select "reasonable-explanation-provided"
click at [336, 182] on select "Question is not relevant. Results will be updated. Reasonable explanation provi…" at bounding box center [427, 189] width 183 height 14
select select
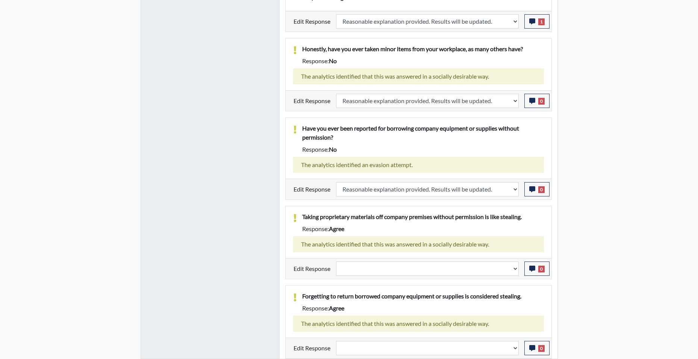
select select
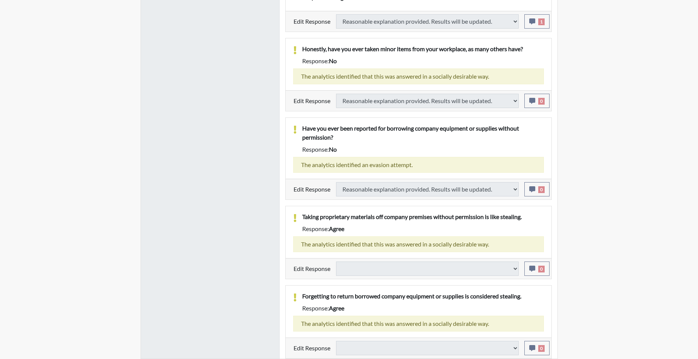
select select
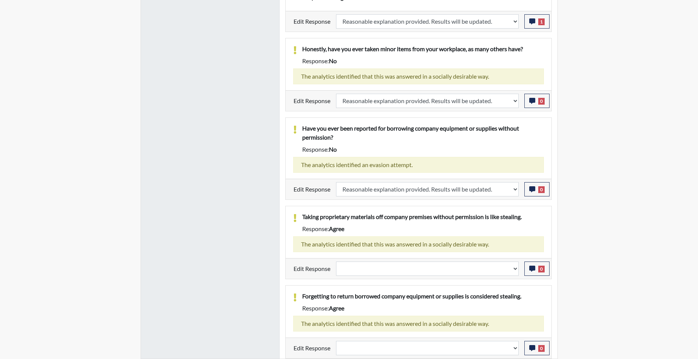
scroll to position [125, 312]
click at [515, 276] on select "Question is not relevant. Results will be updated. Reasonable explanation provi…" at bounding box center [427, 268] width 183 height 14
select select "reasonable-explanation-provided"
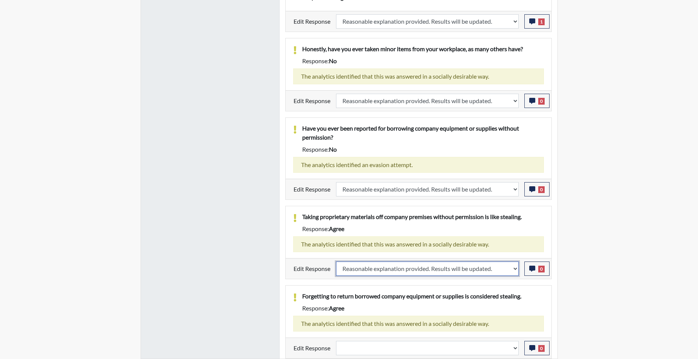
click at [336, 270] on select "Question is not relevant. Results will be updated. Reasonable explanation provi…" at bounding box center [427, 268] width 183 height 14
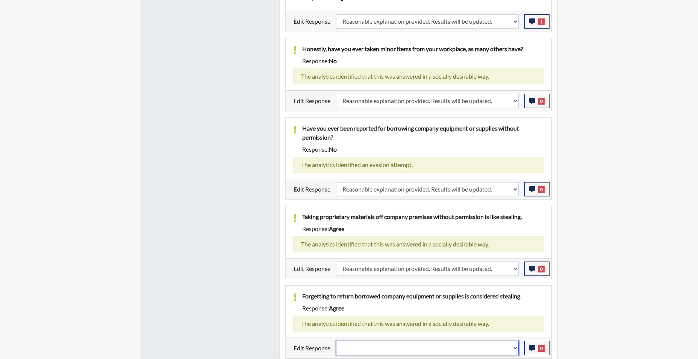
click at [514, 346] on select "Question is not relevant. Results will be updated. Reasonable explanation provi…" at bounding box center [427, 348] width 183 height 14
select select "reasonable-explanation-provided"
click at [336, 341] on select "Question is not relevant. Results will be updated. Reasonable explanation provi…" at bounding box center [427, 348] width 183 height 14
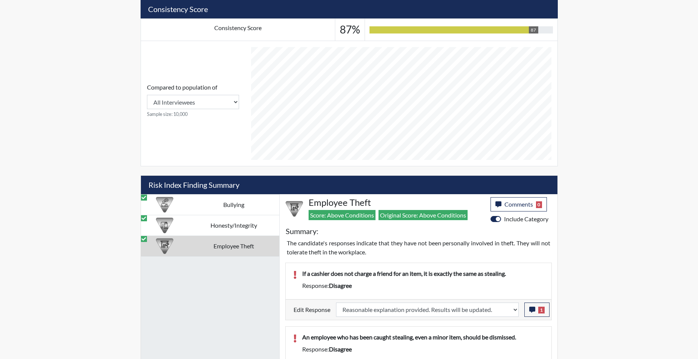
scroll to position [124, 0]
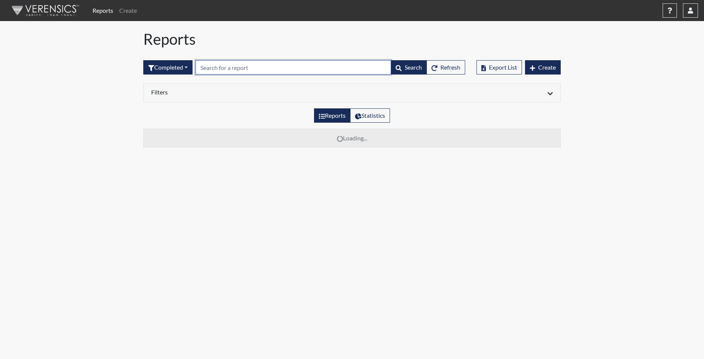
click at [211, 66] on input "text" at bounding box center [294, 67] width 196 height 14
type input "9680"
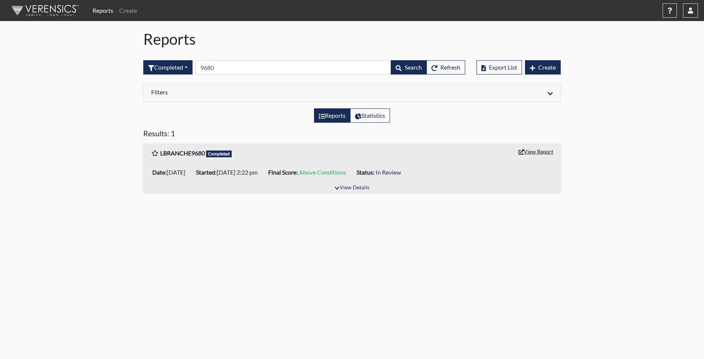
click at [529, 152] on button "View Report" at bounding box center [535, 152] width 41 height 12
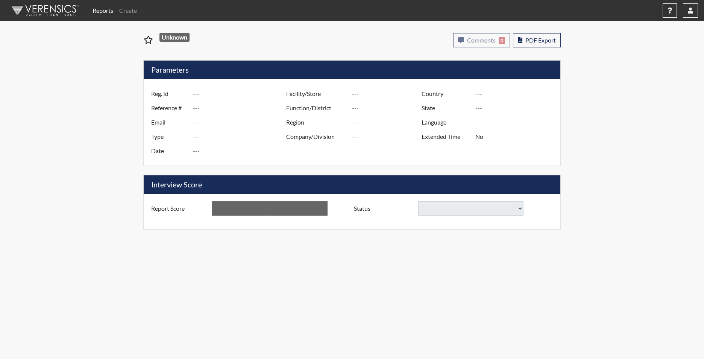
type input "LBRANCHE9680"
type input "48887"
type input "[EMAIL_ADDRESS][DOMAIN_NAME]"
type input "Corrections Pre-Employment"
type input "[DATE]"
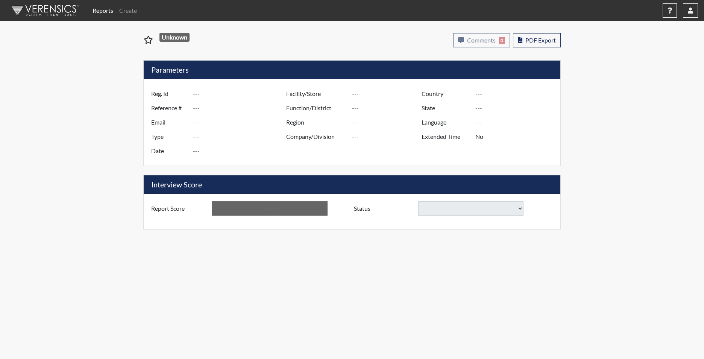
type input "[PERSON_NAME]"
type input "[GEOGRAPHIC_DATA]"
type input "[US_STATE]"
type input "English"
type input "Yes"
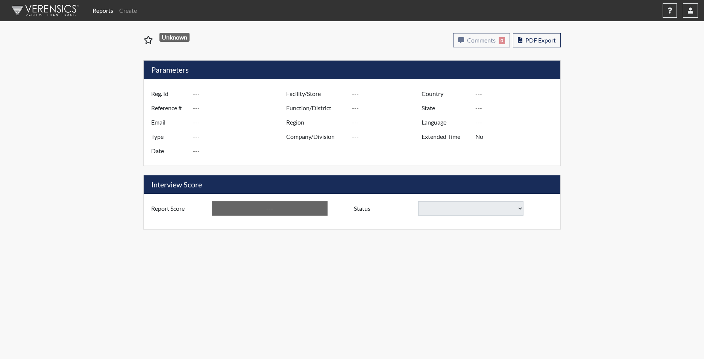
type input "Above Conditions"
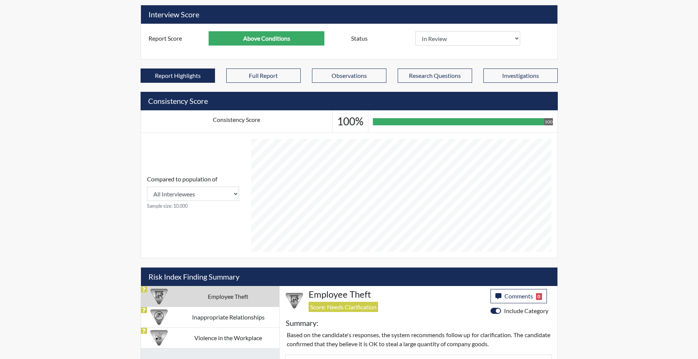
scroll to position [274, 0]
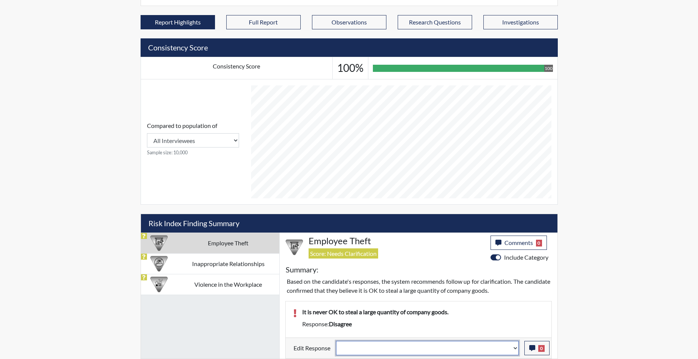
click at [513, 352] on select "Question is not relevant. Results will be updated. Reasonable explanation provi…" at bounding box center [427, 348] width 183 height 14
select select "reasonable-explanation-provided"
click at [336, 341] on select "Question is not relevant. Results will be updated. Reasonable explanation provi…" at bounding box center [427, 348] width 183 height 14
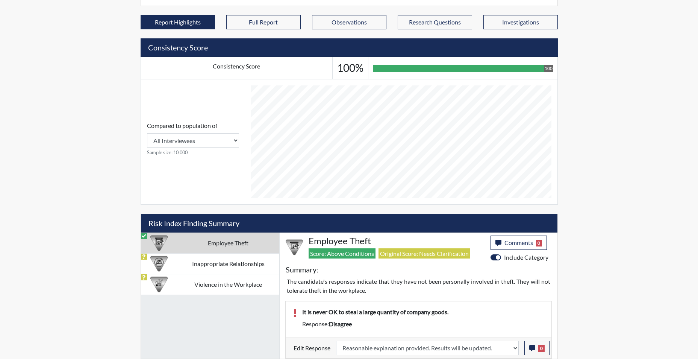
scroll to position [125, 312]
click at [531, 351] on button "0" at bounding box center [537, 348] width 25 height 14
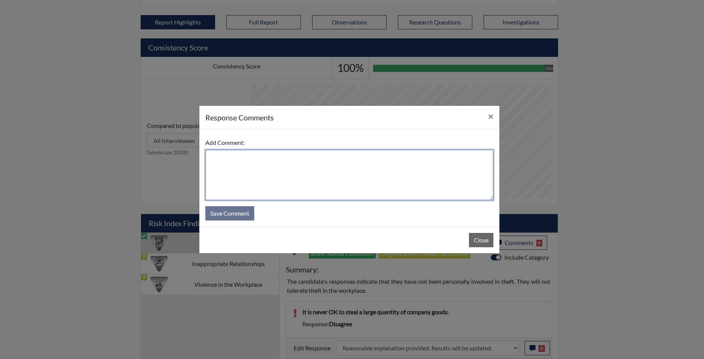
click at [366, 186] on textarea at bounding box center [349, 175] width 288 height 50
type textarea "app states agrees"
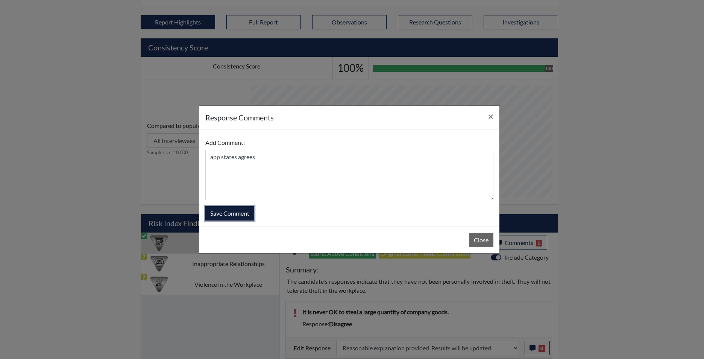
click at [240, 209] on button "Save Comment" at bounding box center [229, 213] width 49 height 14
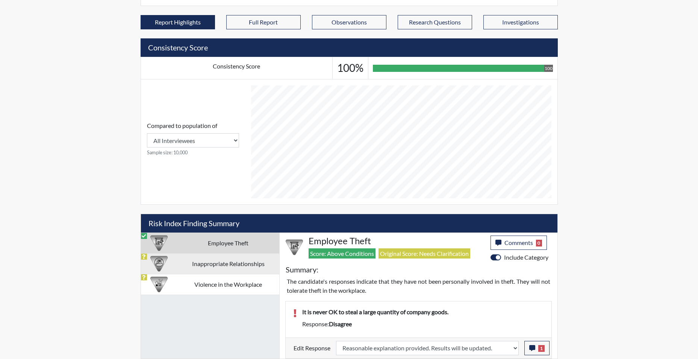
click at [202, 264] on td "Inappropriate Relationships" at bounding box center [228, 263] width 102 height 21
select select
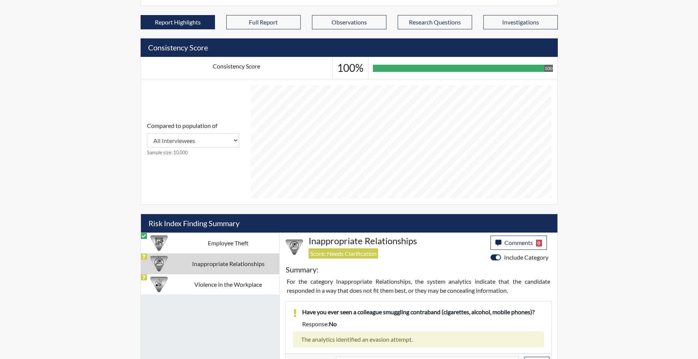
click at [221, 261] on td "Inappropriate Relationships" at bounding box center [228, 263] width 102 height 21
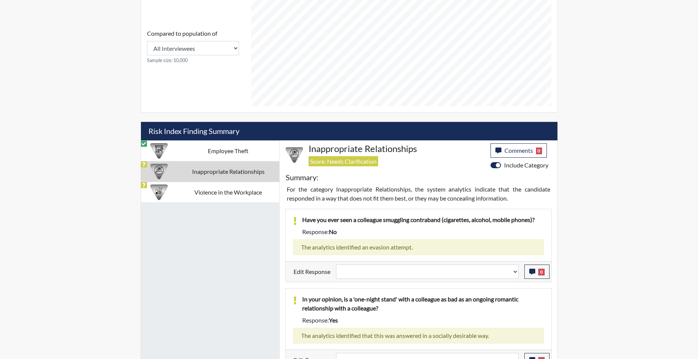
scroll to position [378, 0]
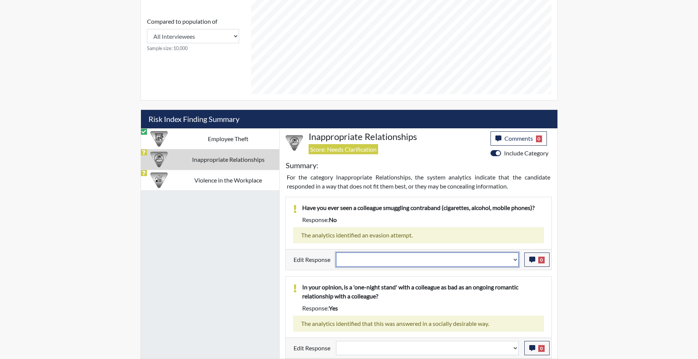
click at [516, 261] on select "Question is not relevant. Results will be updated. Reasonable explanation provi…" at bounding box center [427, 259] width 183 height 14
select select "reasonable-explanation-provided"
click at [336, 252] on select "Question is not relevant. Results will be updated. Reasonable explanation provi…" at bounding box center [427, 259] width 183 height 14
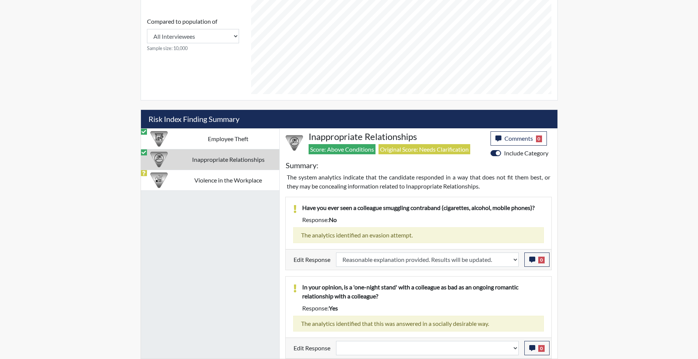
scroll to position [125, 312]
click at [514, 350] on select "Question is not relevant. Results will be updated. Reasonable explanation provi…" at bounding box center [427, 348] width 183 height 14
select select "reasonable-explanation-provided"
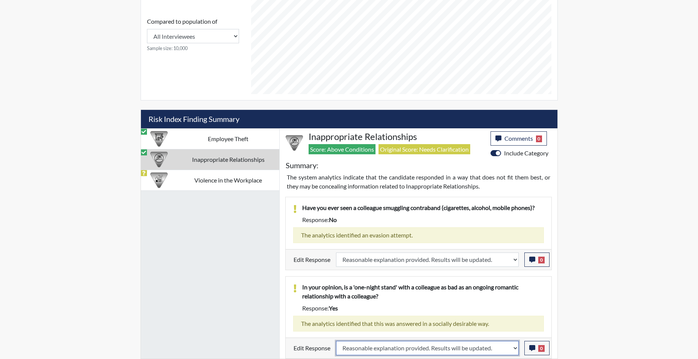
click at [336, 341] on select "Question is not relevant. Results will be updated. Reasonable explanation provi…" at bounding box center [427, 348] width 183 height 14
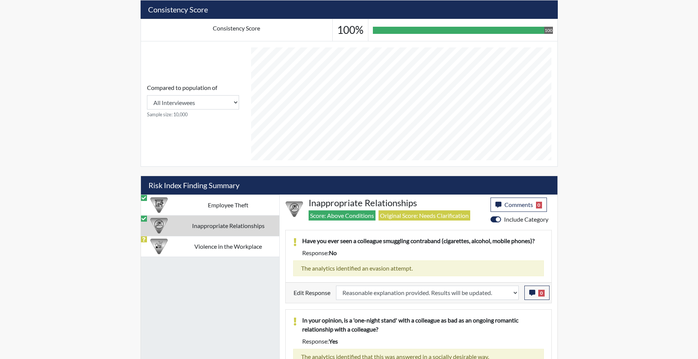
scroll to position [345, 0]
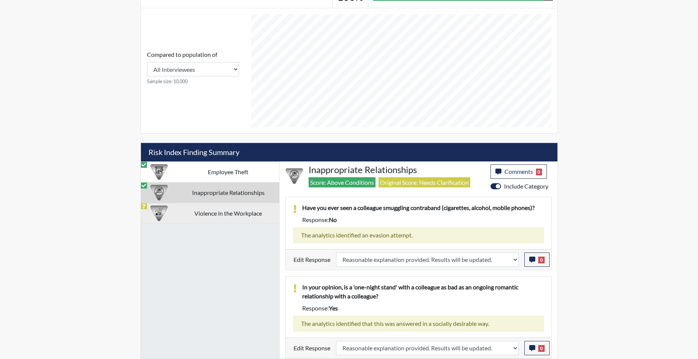
click at [226, 217] on td "Violence in the Workplace" at bounding box center [228, 213] width 102 height 21
select select
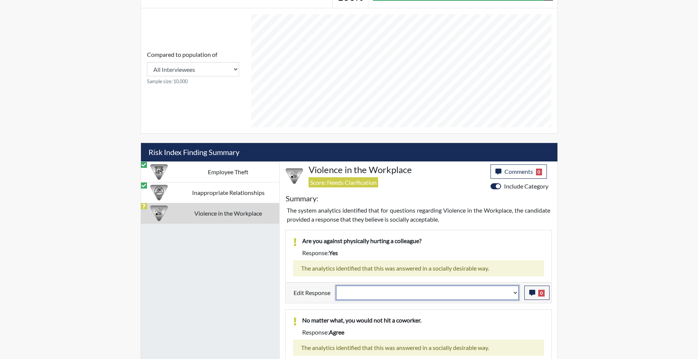
click at [515, 297] on select "Question is not relevant. Results will be updated. Reasonable explanation provi…" at bounding box center [427, 292] width 183 height 14
select select "reasonable-explanation-provided"
click at [336, 285] on select "Question is not relevant. Results will be updated. Reasonable explanation provi…" at bounding box center [427, 292] width 183 height 14
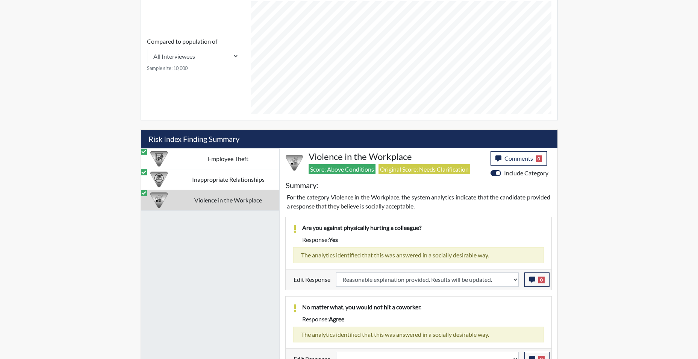
scroll to position [369, 0]
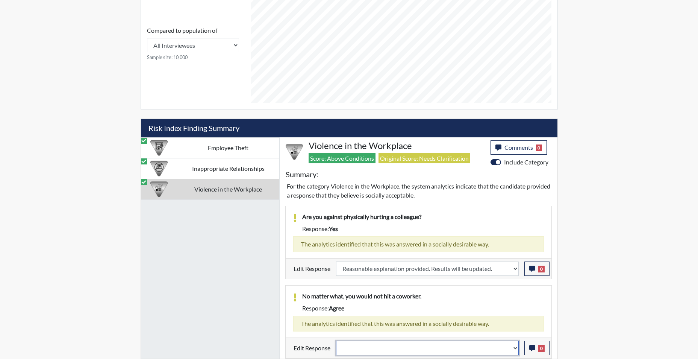
click at [513, 351] on select "Question is not relevant. Results will be updated. Reasonable explanation provi…" at bounding box center [427, 348] width 183 height 14
select select "reasonable-explanation-provided"
click at [336, 341] on select "Question is not relevant. Results will be updated. Reasonable explanation provi…" at bounding box center [427, 348] width 183 height 14
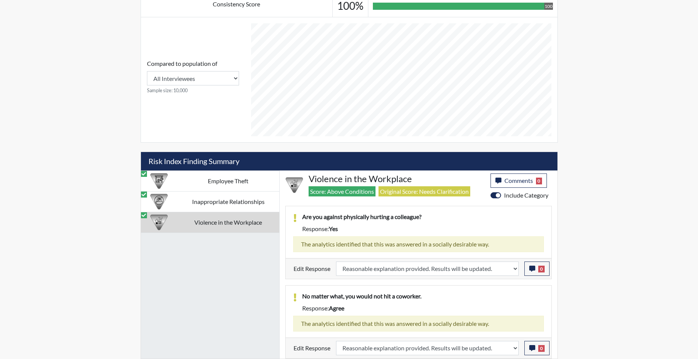
scroll to position [125, 312]
drag, startPoint x: 45, startPoint y: 75, endPoint x: 78, endPoint y: 43, distance: 45.7
click at [45, 70] on div "Reports Create Help Center × Verensics Best Practices How to successfully use t…" at bounding box center [349, 11] width 698 height 695
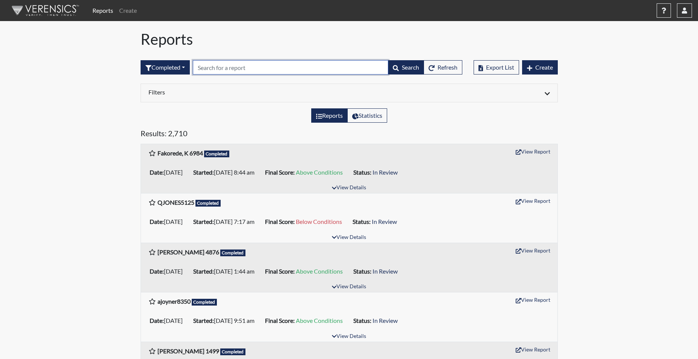
click at [269, 68] on input "text" at bounding box center [291, 67] width 196 height 14
type input "5125"
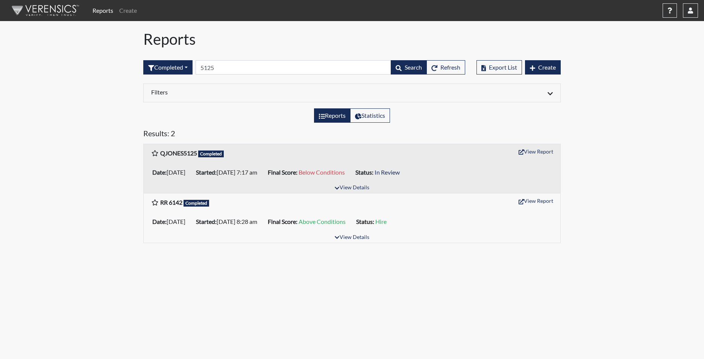
click at [698, 237] on div "Reports Create Help Center × Verensics Best Practices How to successfully use t…" at bounding box center [352, 124] width 704 height 249
